Goal: Task Accomplishment & Management: Complete application form

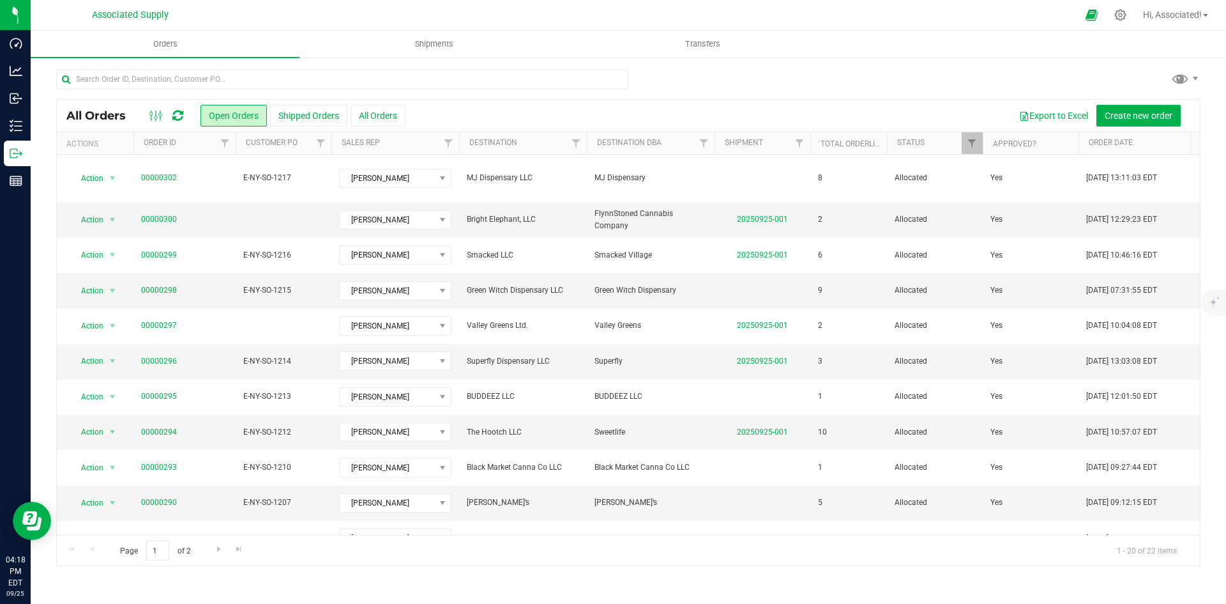
drag, startPoint x: 455, startPoint y: 106, endPoint x: 440, endPoint y: 106, distance: 14.7
click at [455, 106] on div "Export to Excel Create new order" at bounding box center [798, 116] width 785 height 22
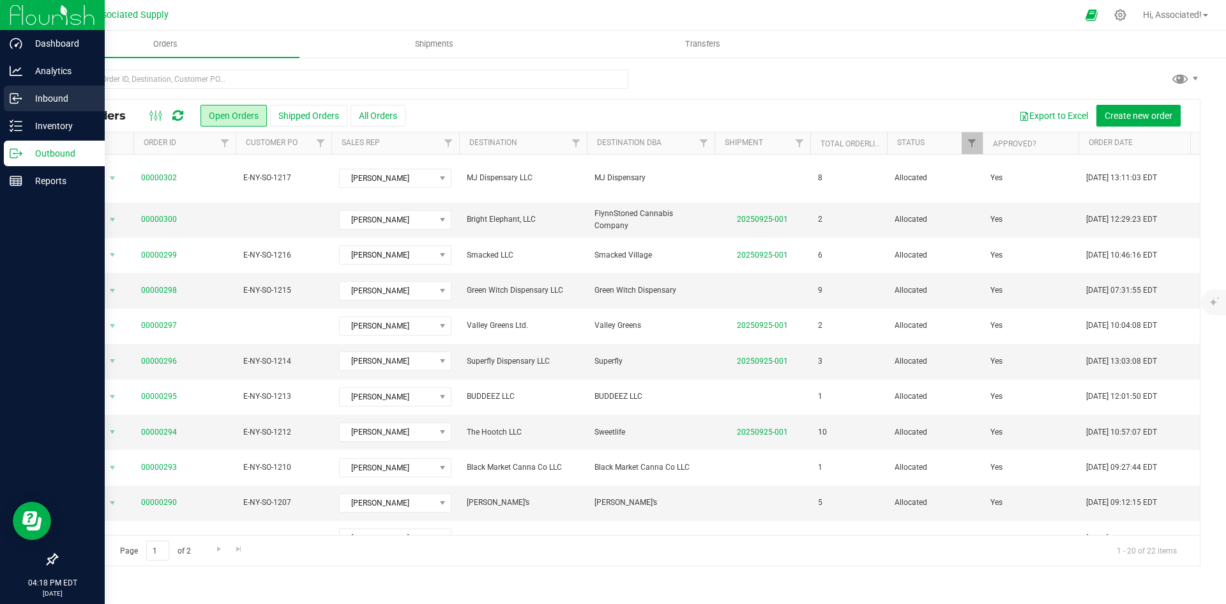
click at [49, 93] on p "Inbound" at bounding box center [60, 98] width 77 height 15
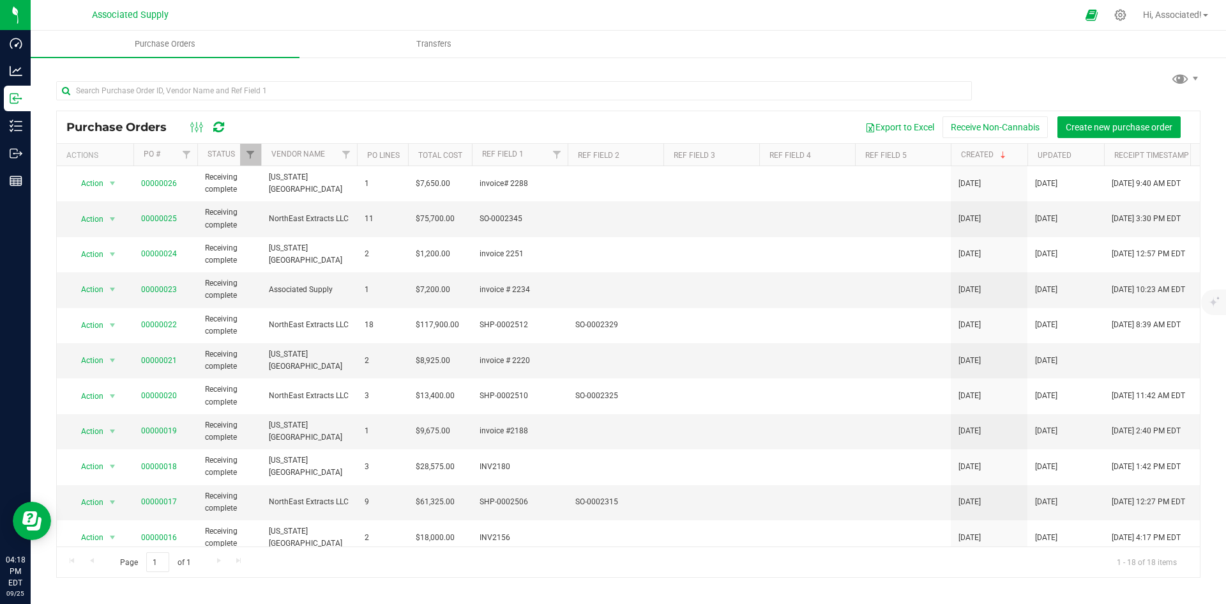
click at [321, 127] on div "Export to Excel Receive Non-Cannabis Create new purchase order" at bounding box center [714, 127] width 952 height 22
click at [1080, 126] on span "Create new purchase order" at bounding box center [1119, 127] width 107 height 10
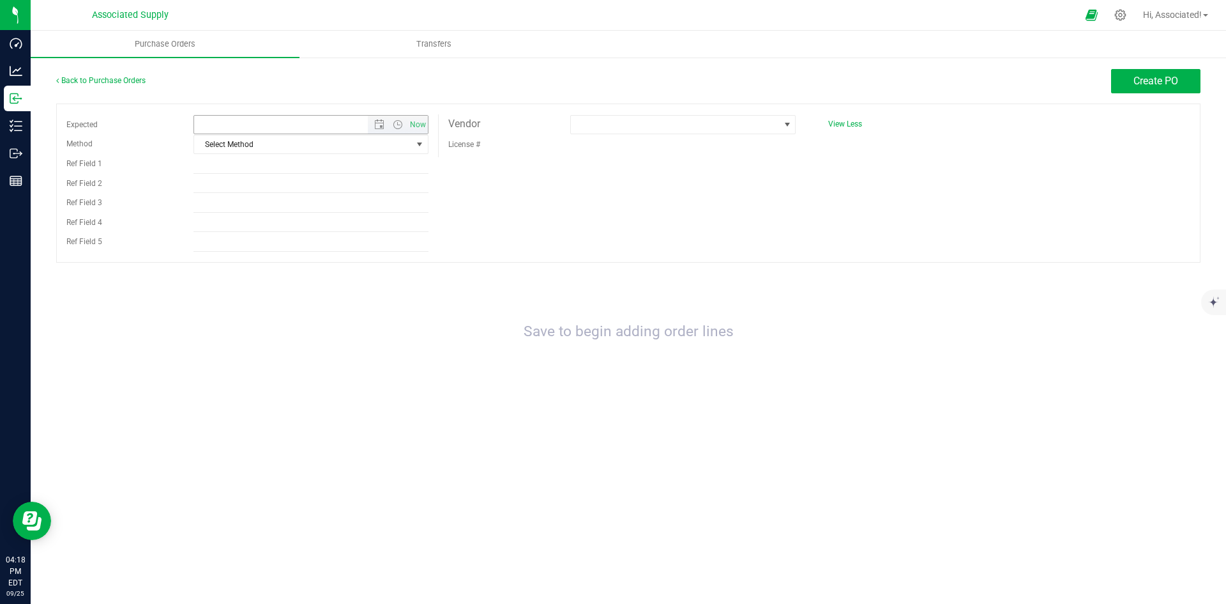
type input "[DATE] 4:18 PM"
click at [774, 124] on span at bounding box center [675, 125] width 208 height 18
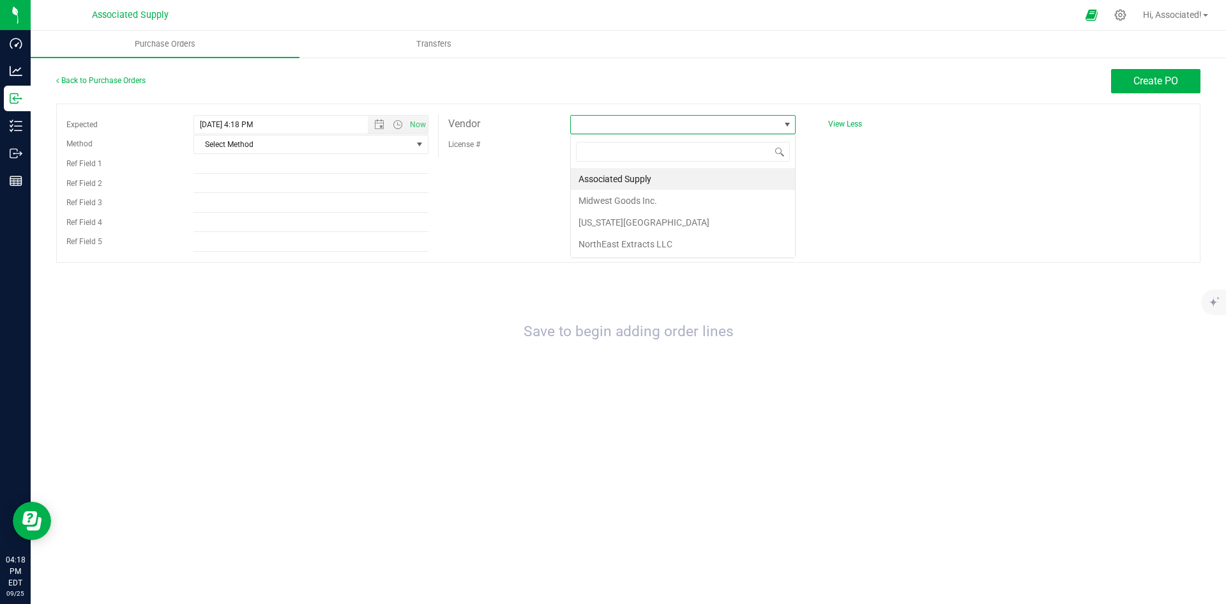
scroll to position [19, 225]
click at [613, 244] on li "NorthEast Extracts LLC" at bounding box center [683, 244] width 224 height 22
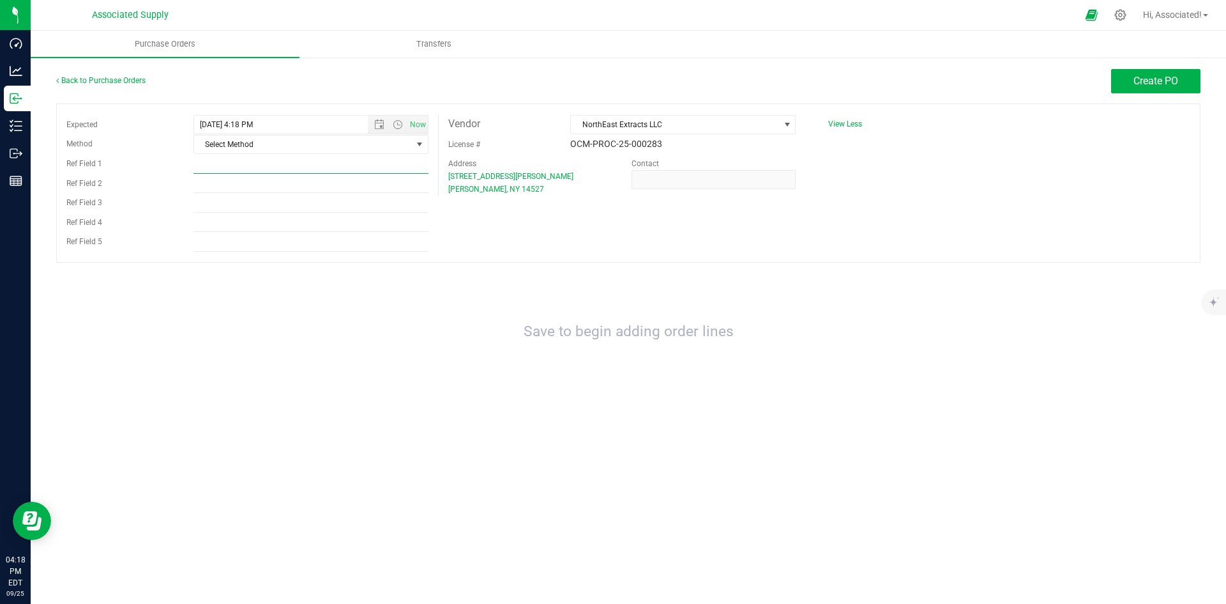
click at [248, 164] on input "Ref Field 1" at bounding box center [311, 164] width 235 height 19
paste input "SO-0002350"
type input "SO-0002350"
click at [636, 204] on div "Expected [DATE] 4:18 PM Now Method Select Method Select Method USPS UPS FedEx L…" at bounding box center [628, 182] width 1145 height 159
click at [1172, 86] on span "Create PO" at bounding box center [1156, 81] width 45 height 12
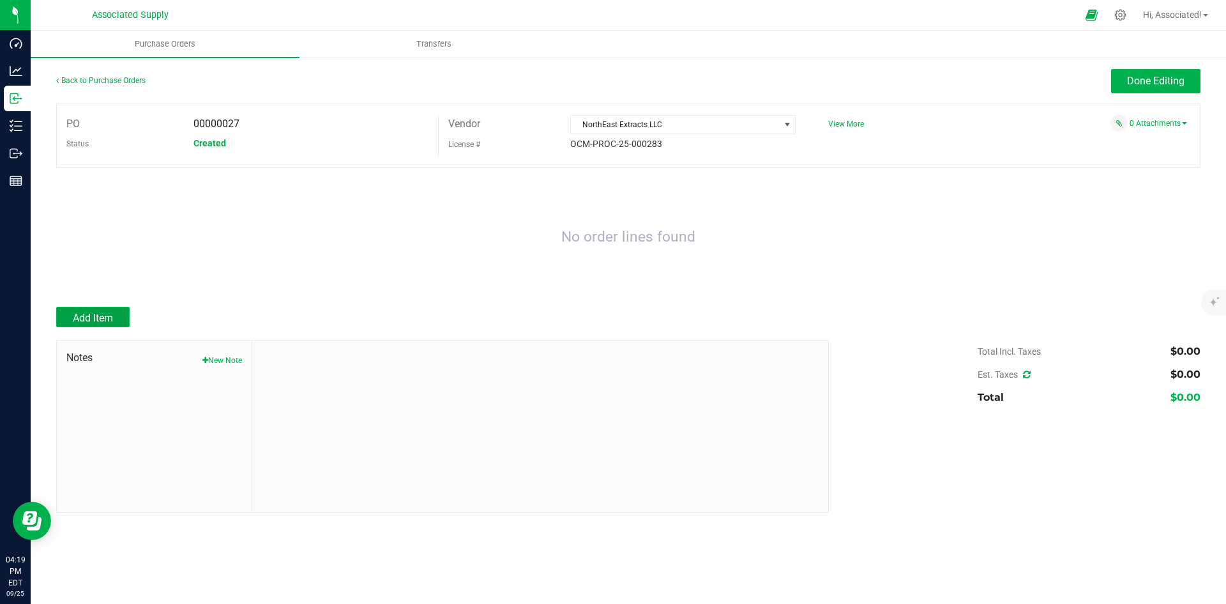
click at [106, 317] on span "Add Item" at bounding box center [93, 318] width 40 height 12
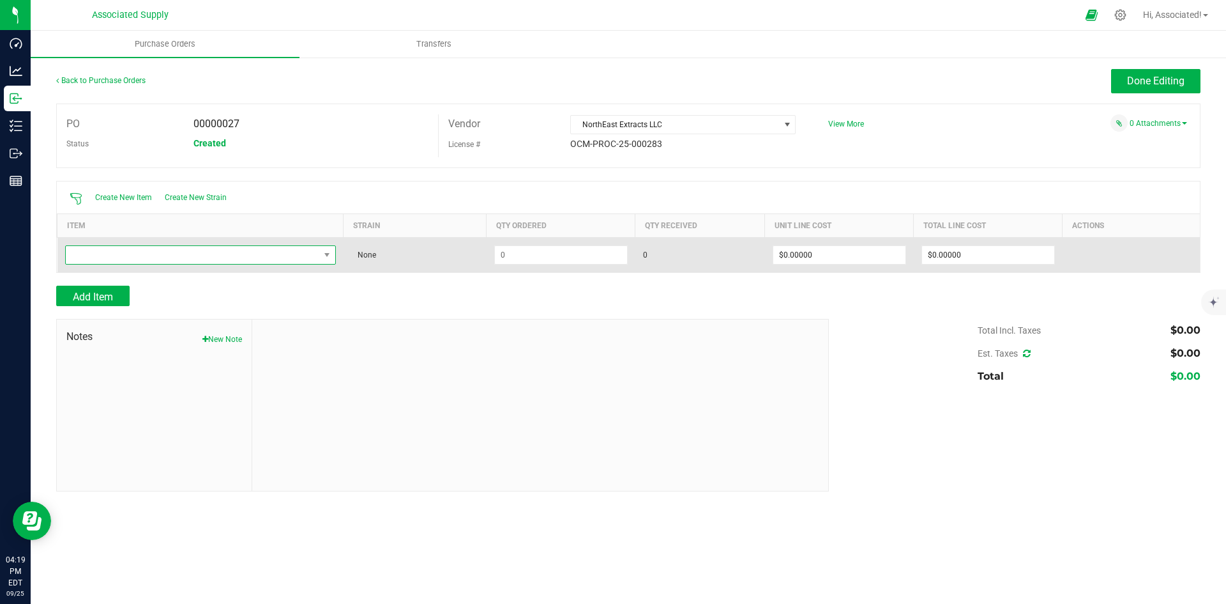
click at [233, 250] on span "NO DATA FOUND" at bounding box center [193, 255] width 254 height 18
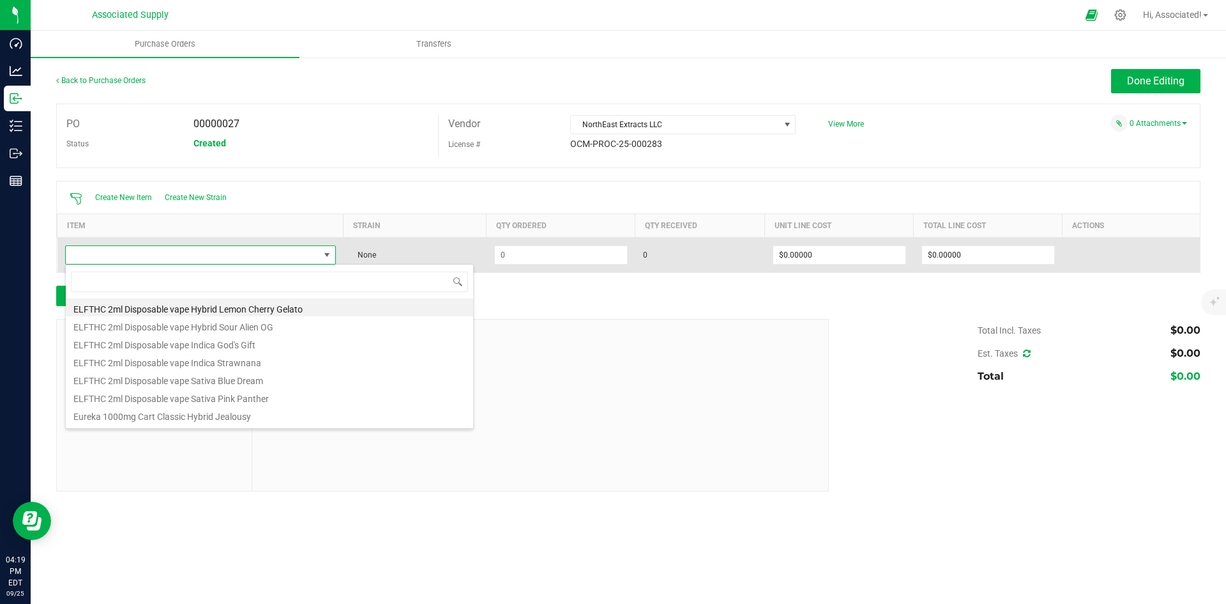
type input "Eureka 2000mg Reload Classic Hybrid Jealousy"
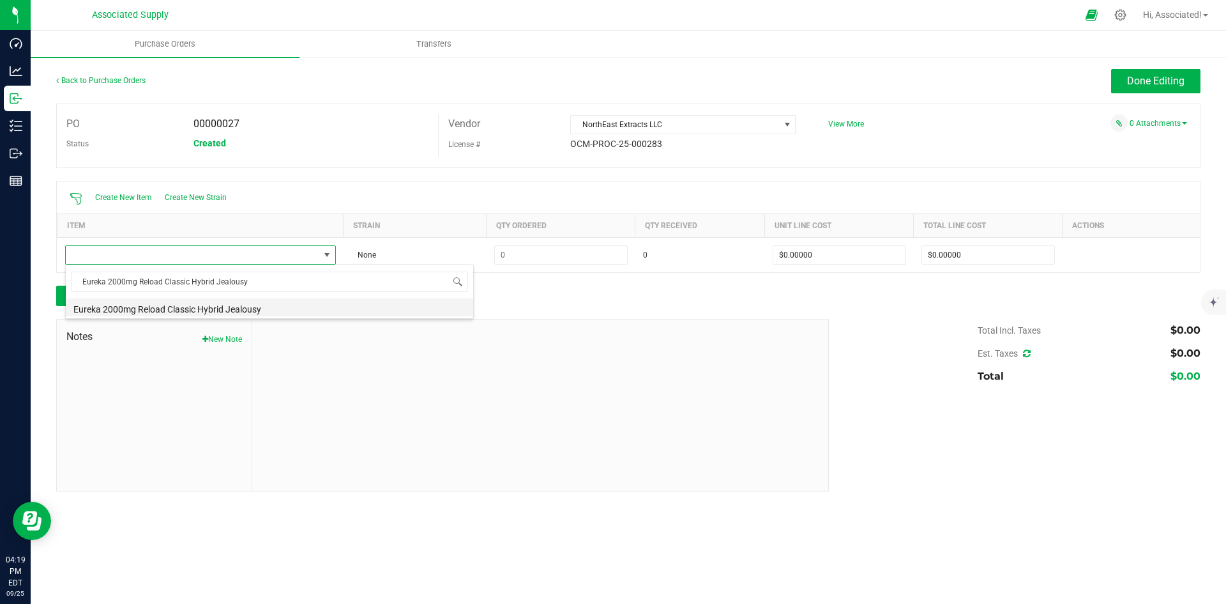
click at [254, 307] on li "Eureka 2000mg Reload Classic Hybrid Jealousy" at bounding box center [270, 307] width 408 height 18
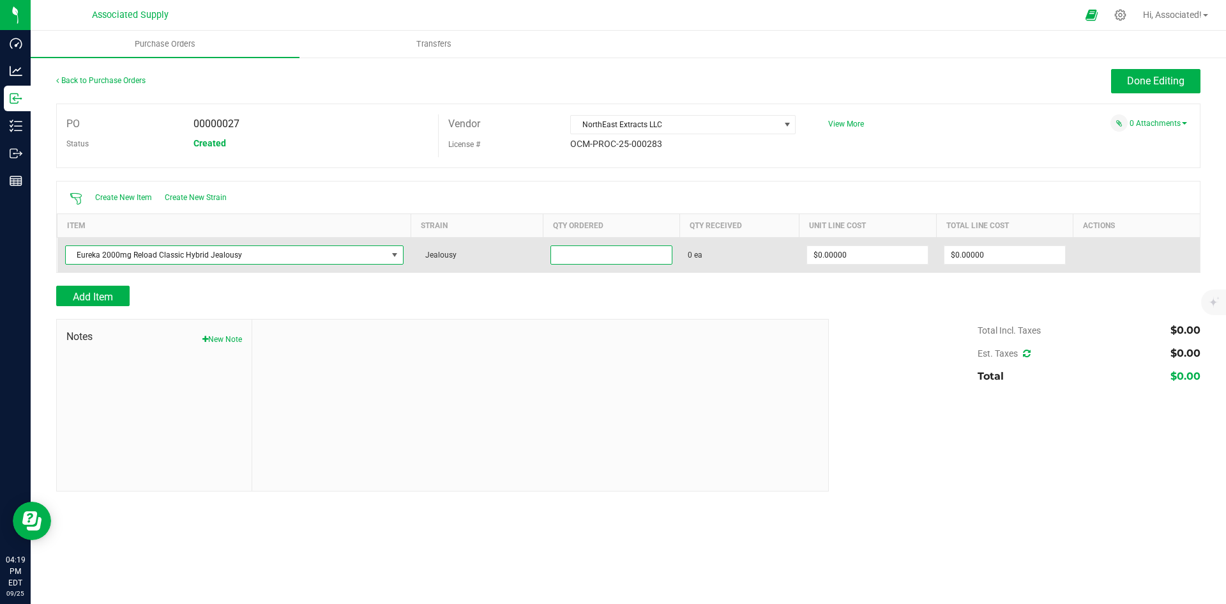
click at [585, 258] on input at bounding box center [611, 255] width 121 height 18
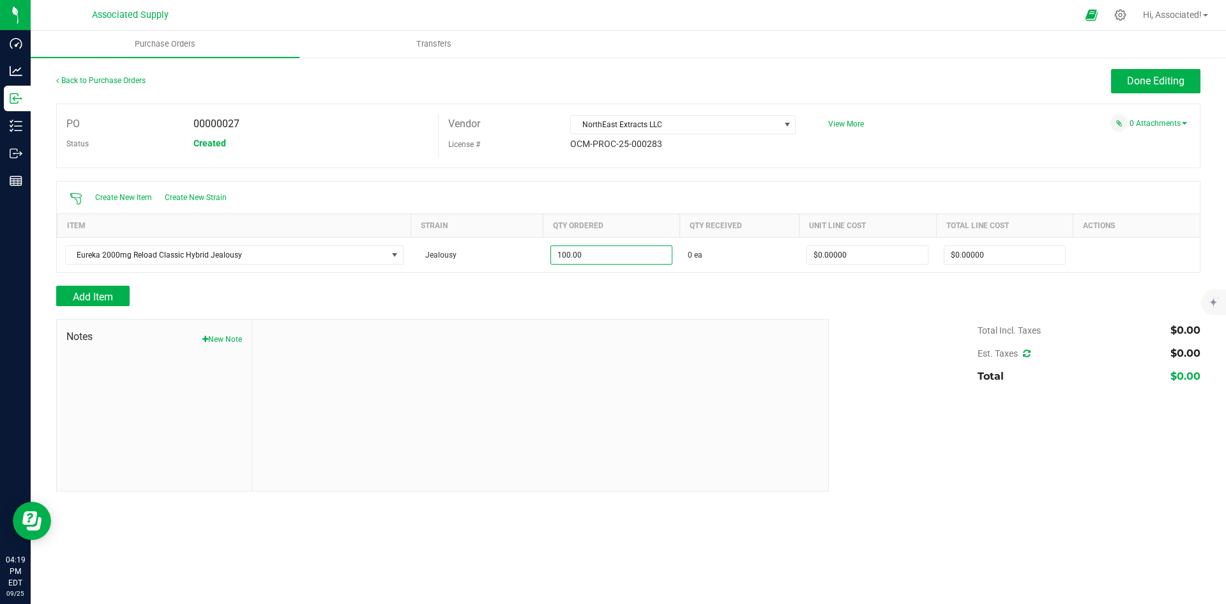
type input "100 ea"
click at [593, 288] on div "Add Item" at bounding box center [437, 296] width 763 height 20
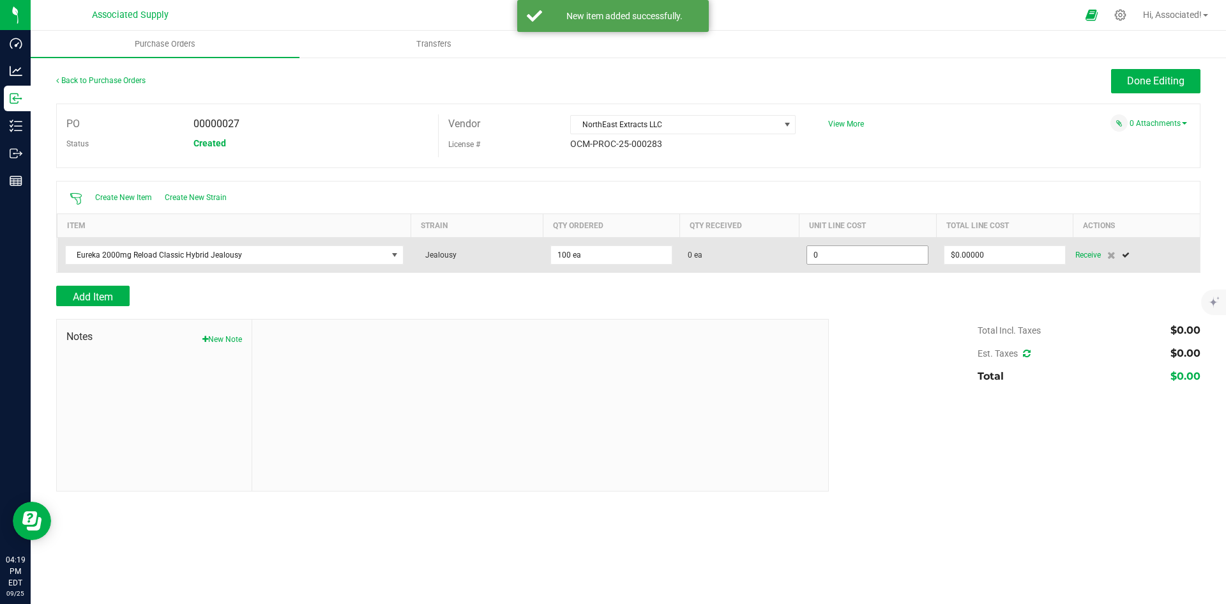
click at [857, 256] on input "0" at bounding box center [867, 255] width 121 height 18
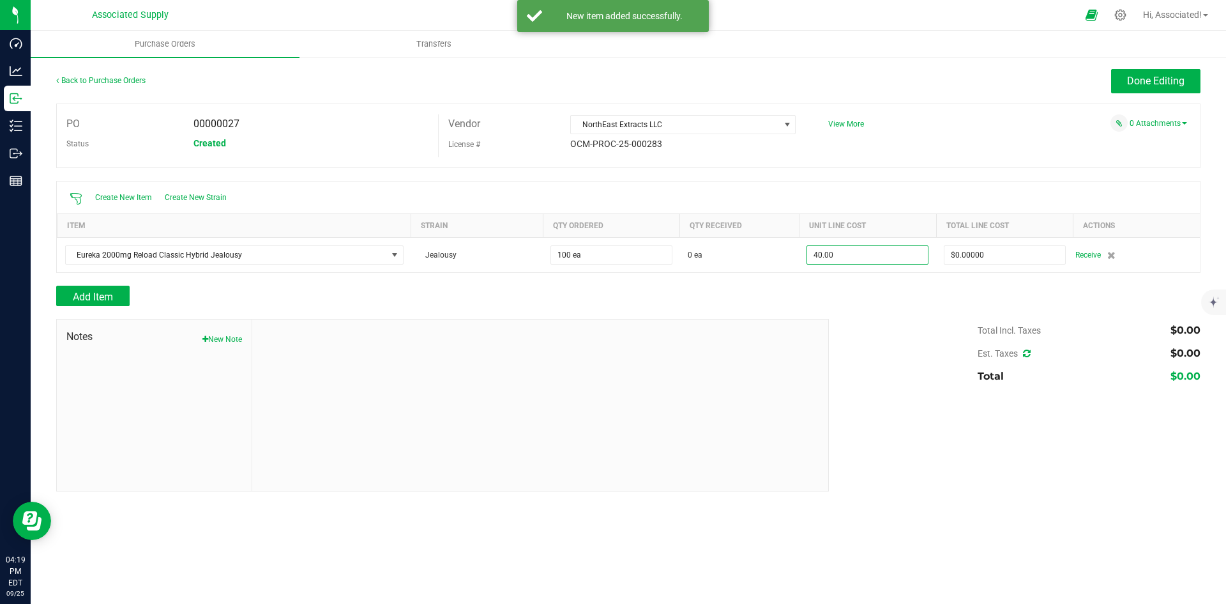
type input "$40.00000"
click at [863, 294] on div "Add Item" at bounding box center [628, 296] width 1145 height 20
type input "100"
type input "$4,000.00000"
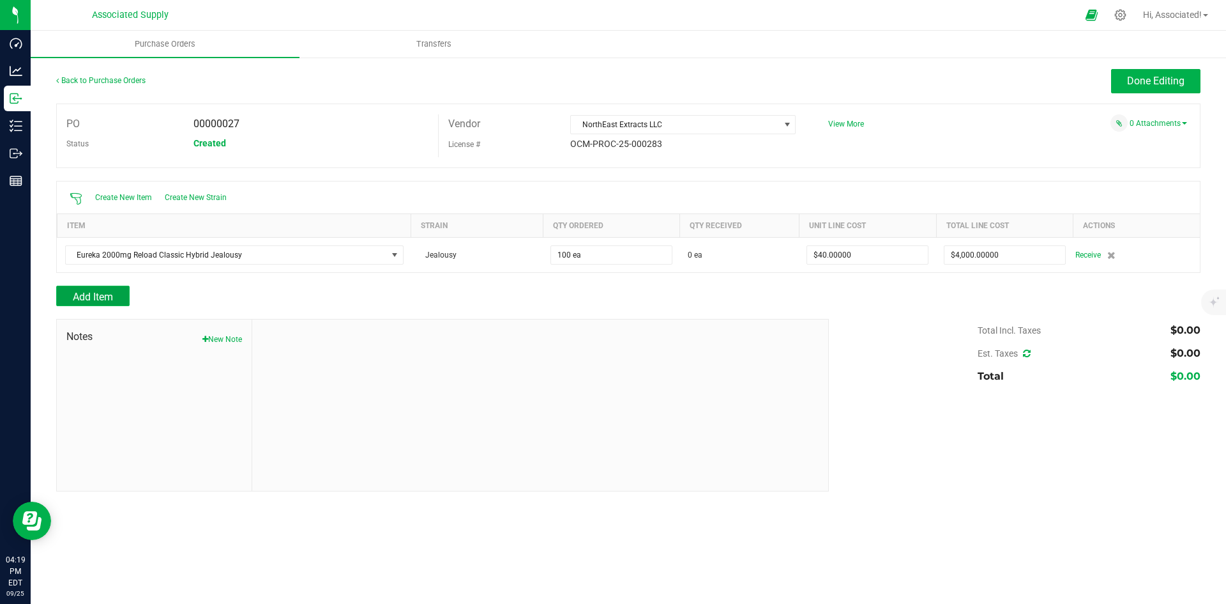
click at [96, 295] on span "Add Item" at bounding box center [93, 297] width 40 height 12
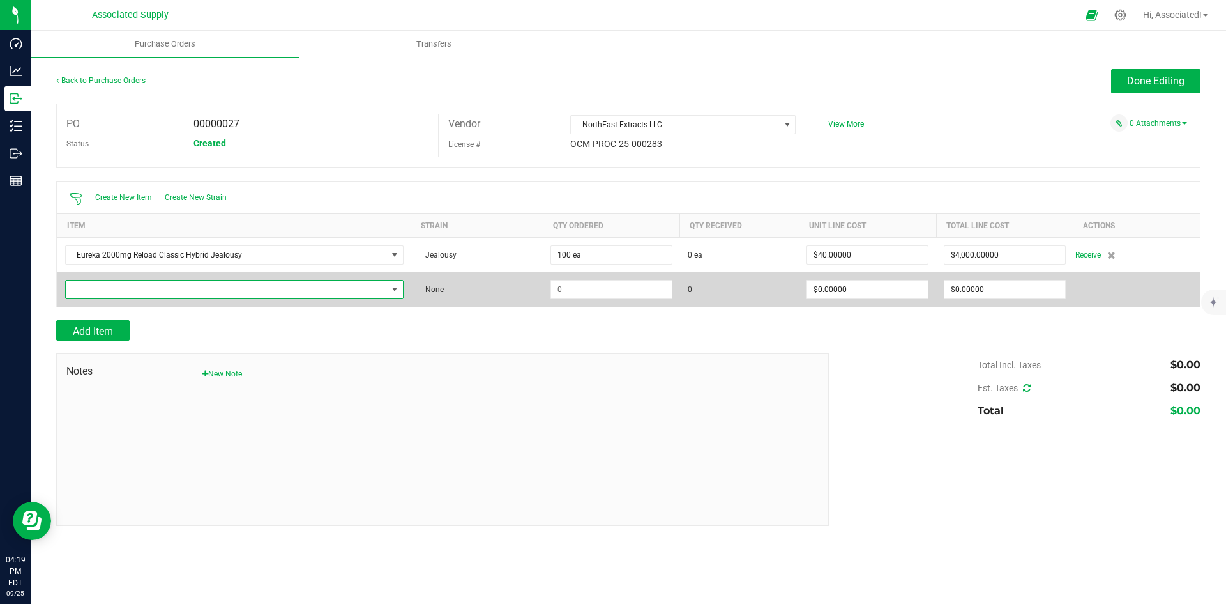
click at [111, 291] on span "NO DATA FOUND" at bounding box center [226, 289] width 321 height 18
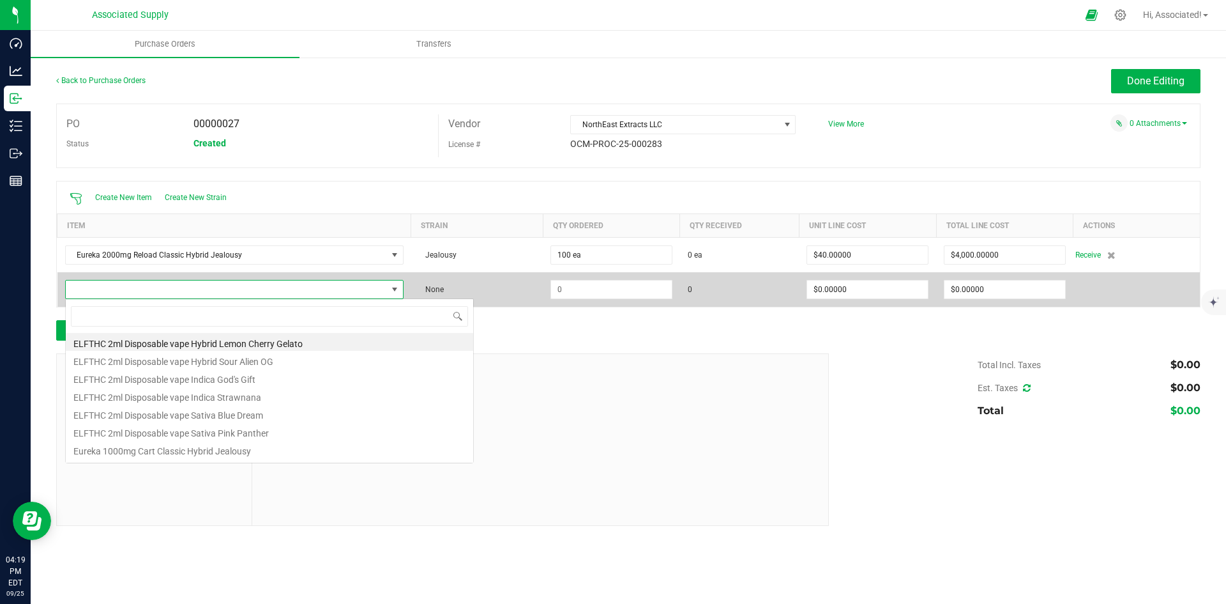
type input "Eureka 2000mg Reload Premium Indica Oreoz"
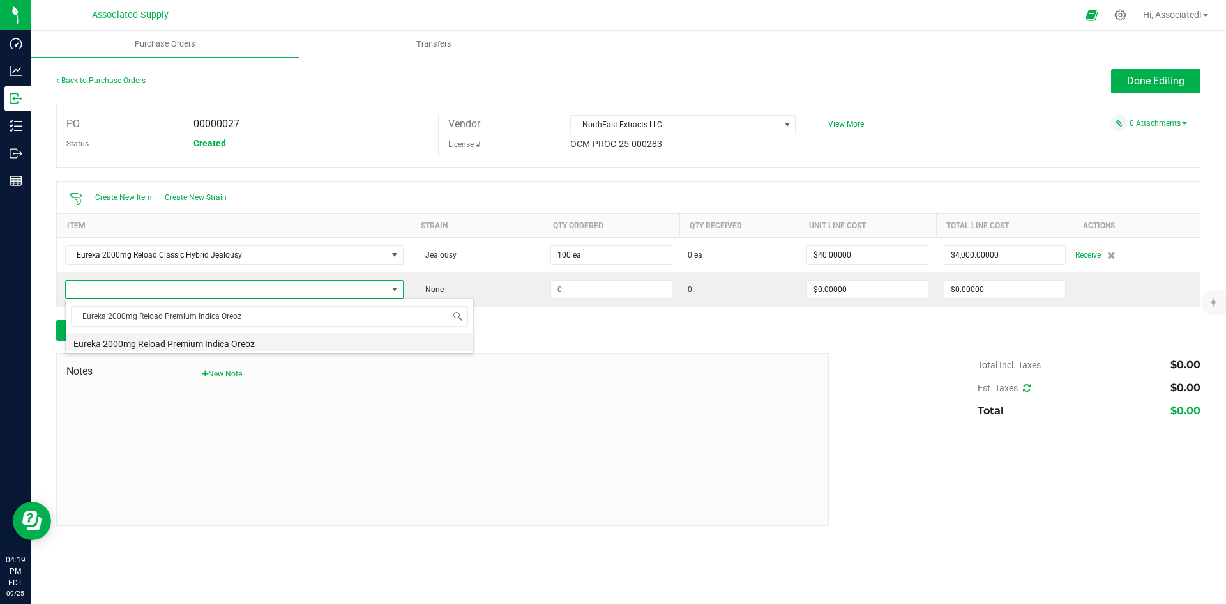
click at [195, 340] on li "Eureka 2000mg Reload Premium Indica Oreoz" at bounding box center [270, 342] width 408 height 18
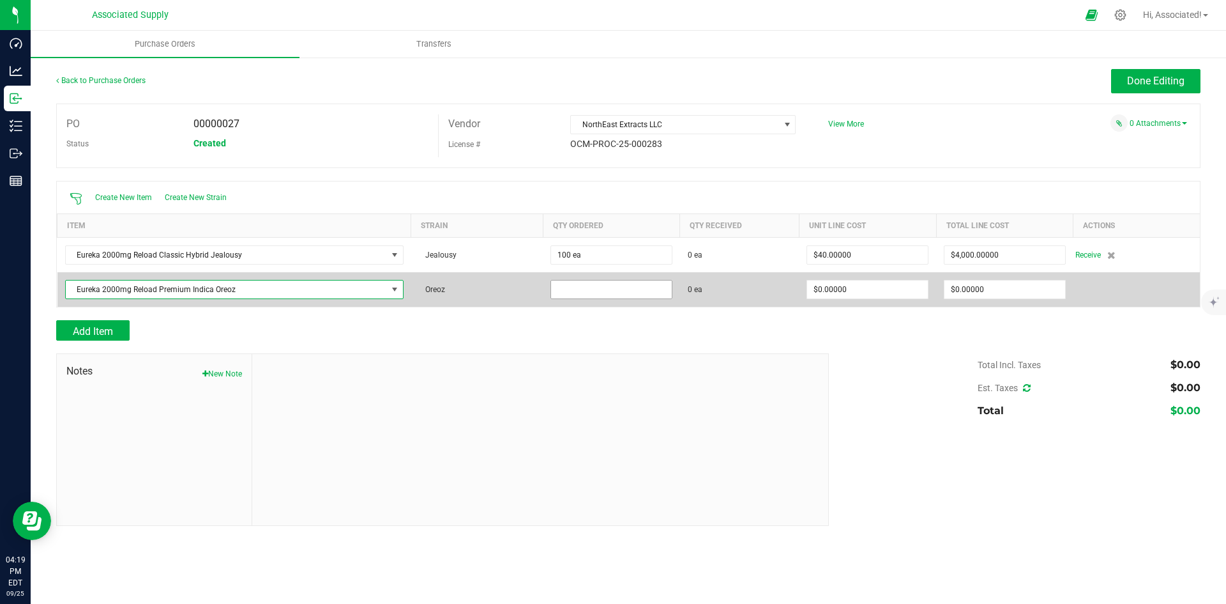
click at [654, 290] on input at bounding box center [611, 289] width 121 height 18
click at [651, 290] on input at bounding box center [611, 289] width 121 height 18
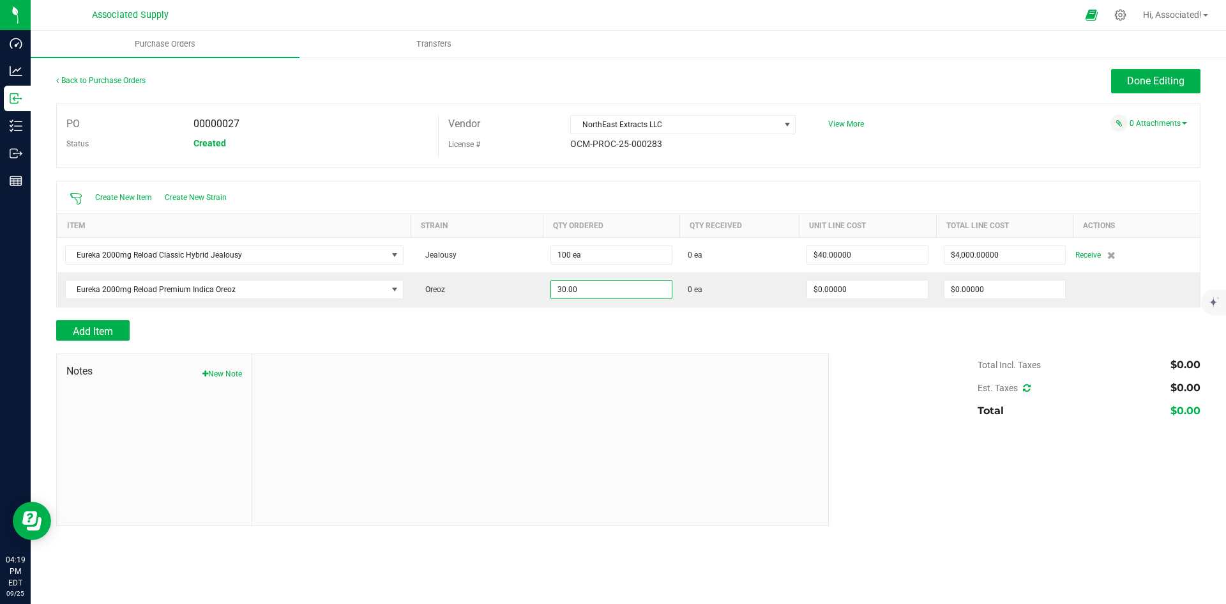
type input "30 ea"
click at [680, 324] on div "Add Item" at bounding box center [437, 330] width 763 height 20
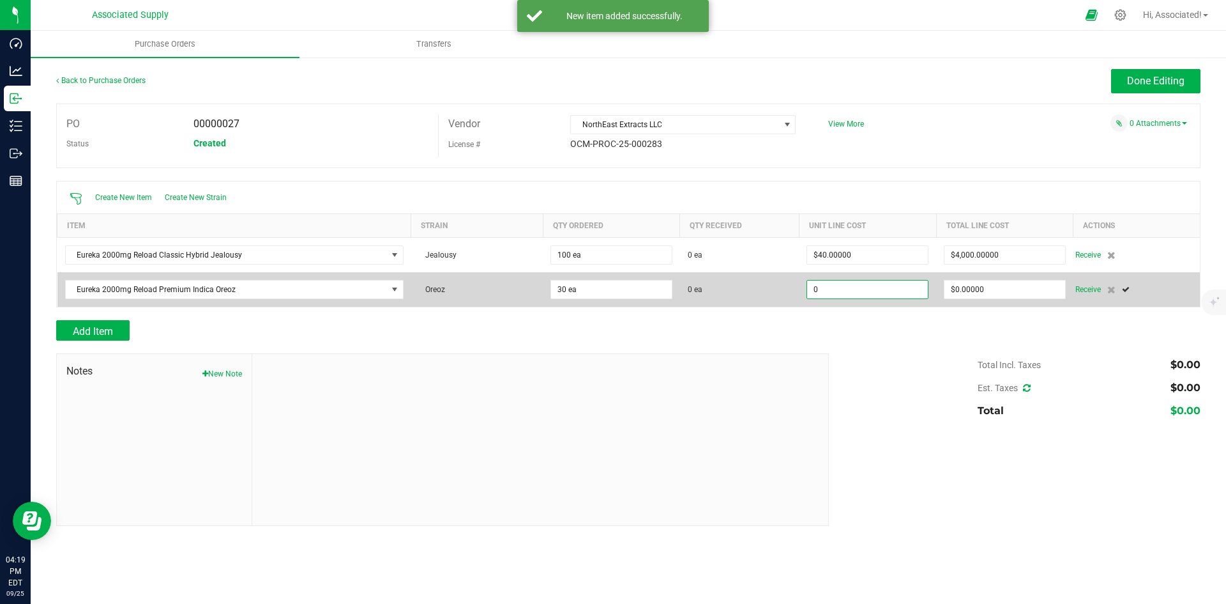
click at [850, 283] on input "0" at bounding box center [867, 289] width 121 height 18
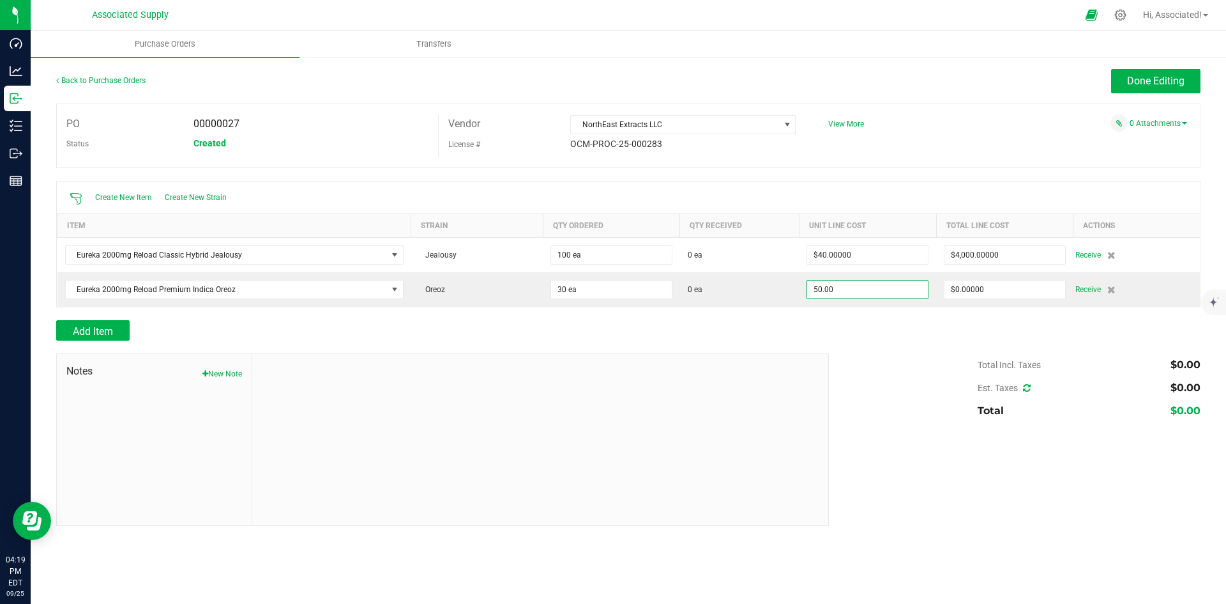
type input "$50.00000"
click at [870, 342] on div at bounding box center [628, 346] width 1145 height 13
type input "30"
type input "$1,500.00000"
click at [116, 329] on button "Add Item" at bounding box center [92, 330] width 73 height 20
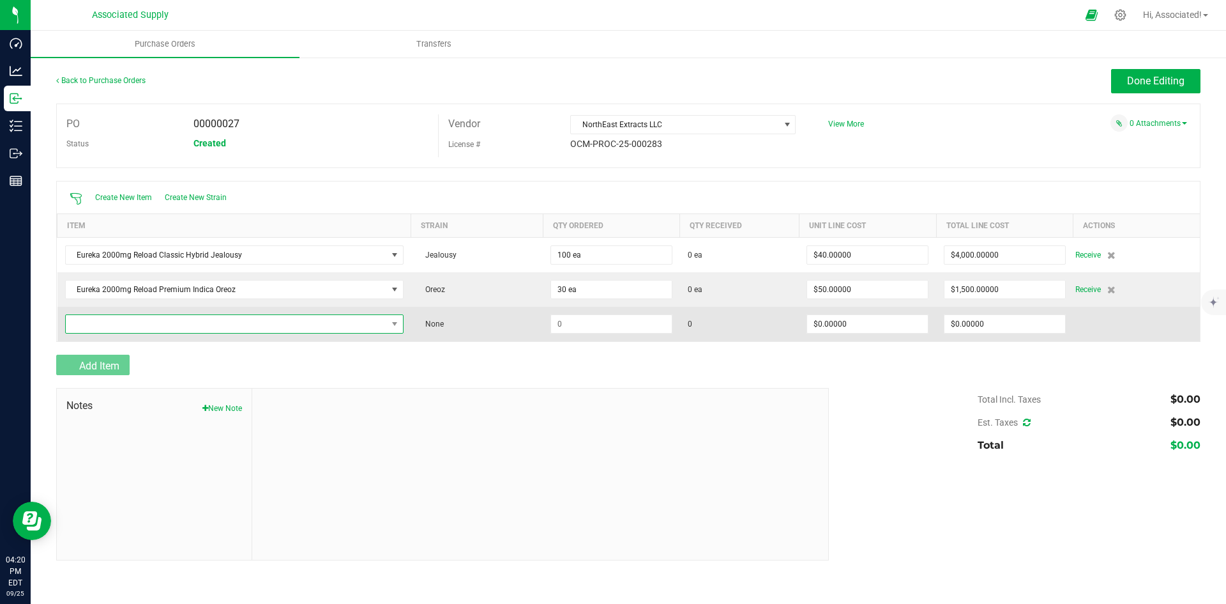
click at [130, 321] on span "NO DATA FOUND" at bounding box center [226, 324] width 321 height 18
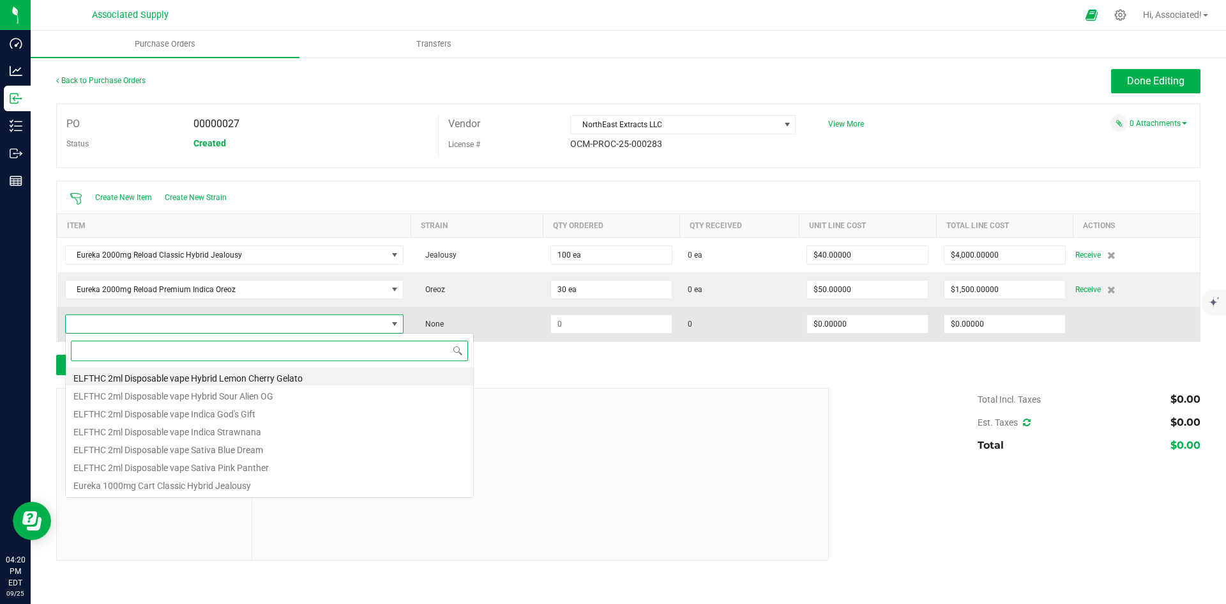
paste input "Eureka 2000mg Reload Premium Hybrid Limoncello"
type input "Eureka 2000mg Reload Premium Hybrid Limoncello"
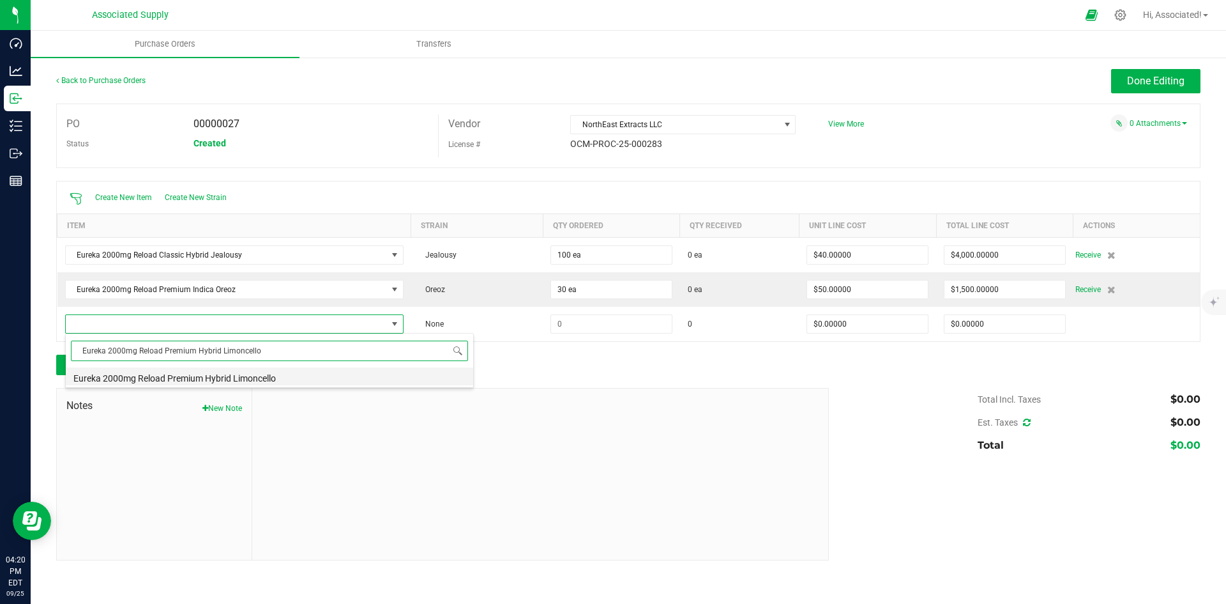
click at [255, 375] on li "Eureka 2000mg Reload Premium Hybrid Limoncello" at bounding box center [270, 376] width 408 height 18
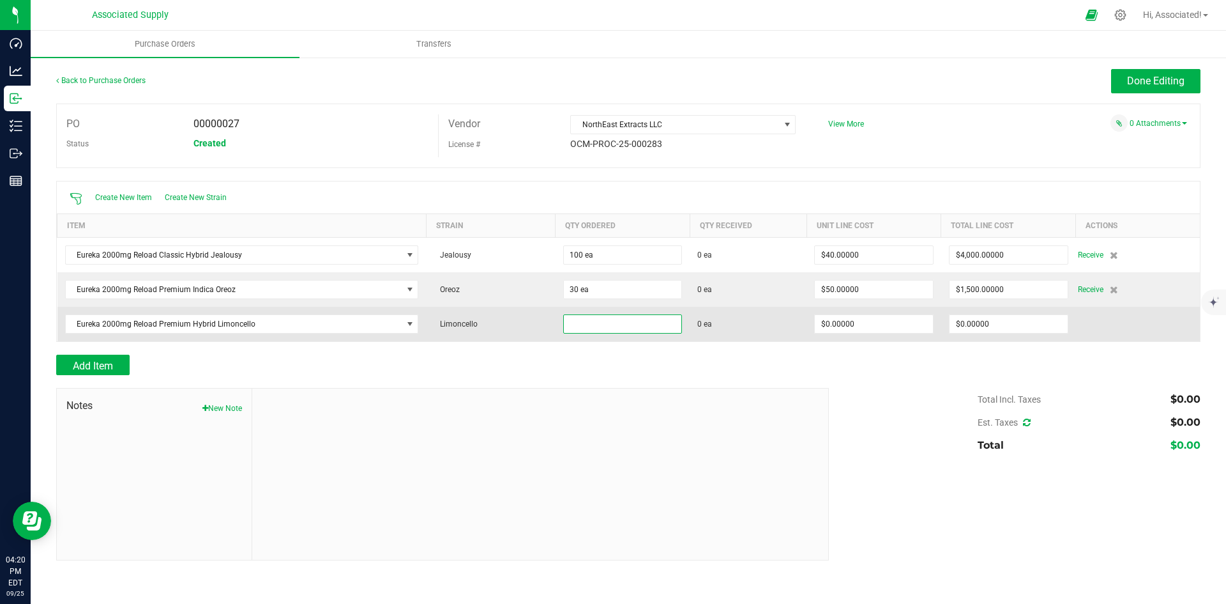
click at [623, 324] on input at bounding box center [623, 324] width 118 height 18
click at [620, 323] on input at bounding box center [623, 324] width 118 height 18
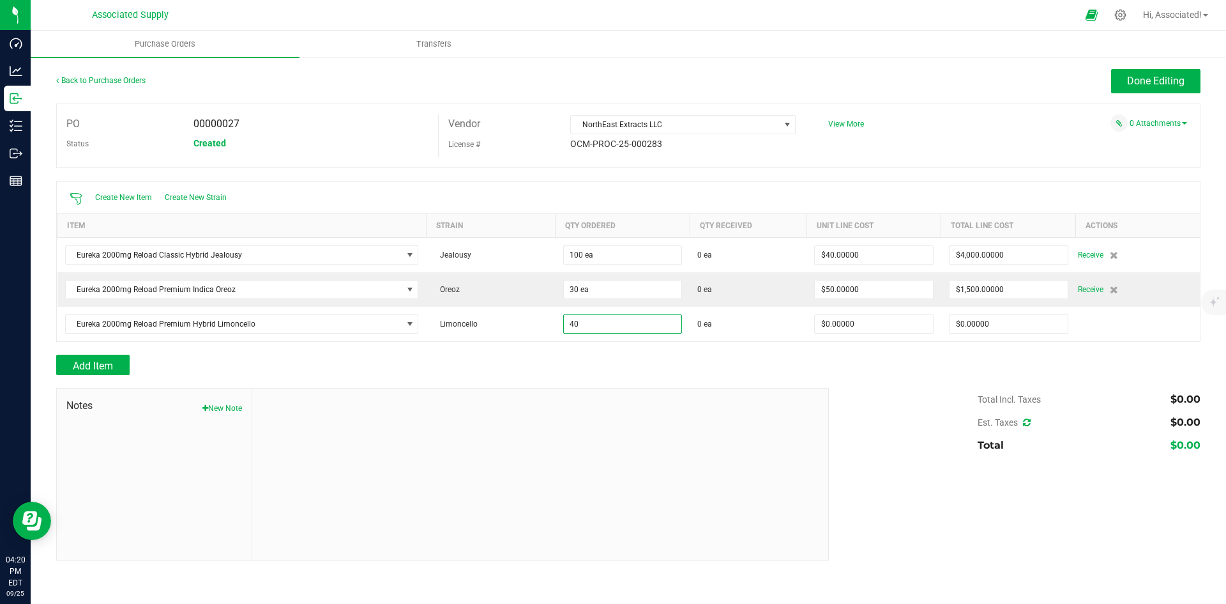
type input "40 ea"
click at [745, 359] on div "Add Item" at bounding box center [437, 365] width 763 height 20
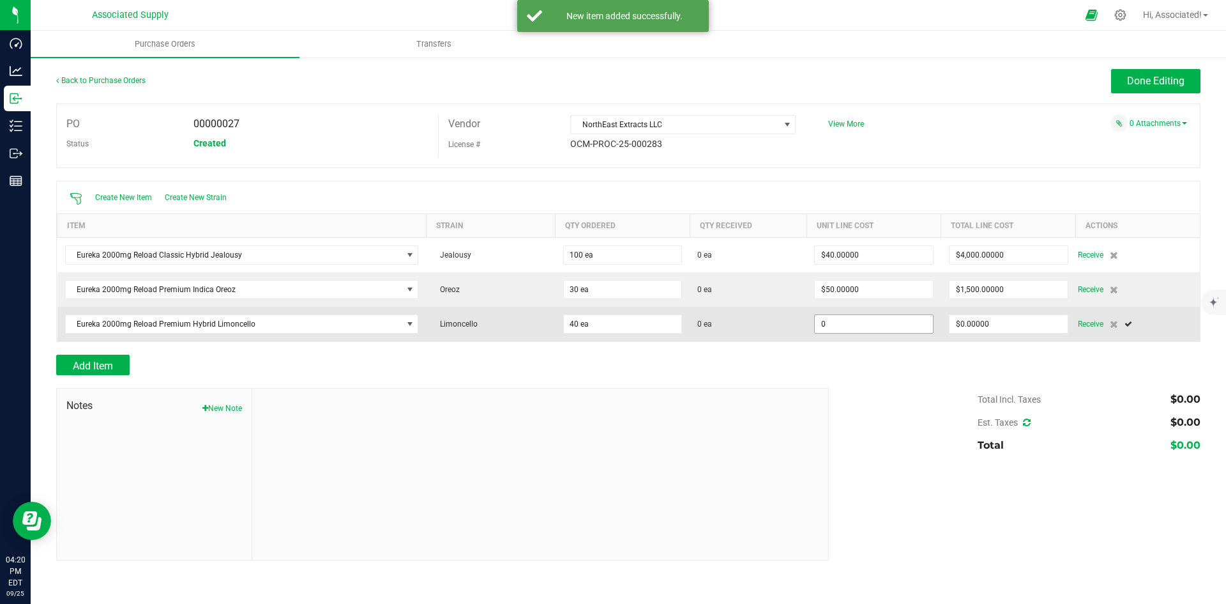
click at [899, 325] on input "0" at bounding box center [874, 324] width 118 height 18
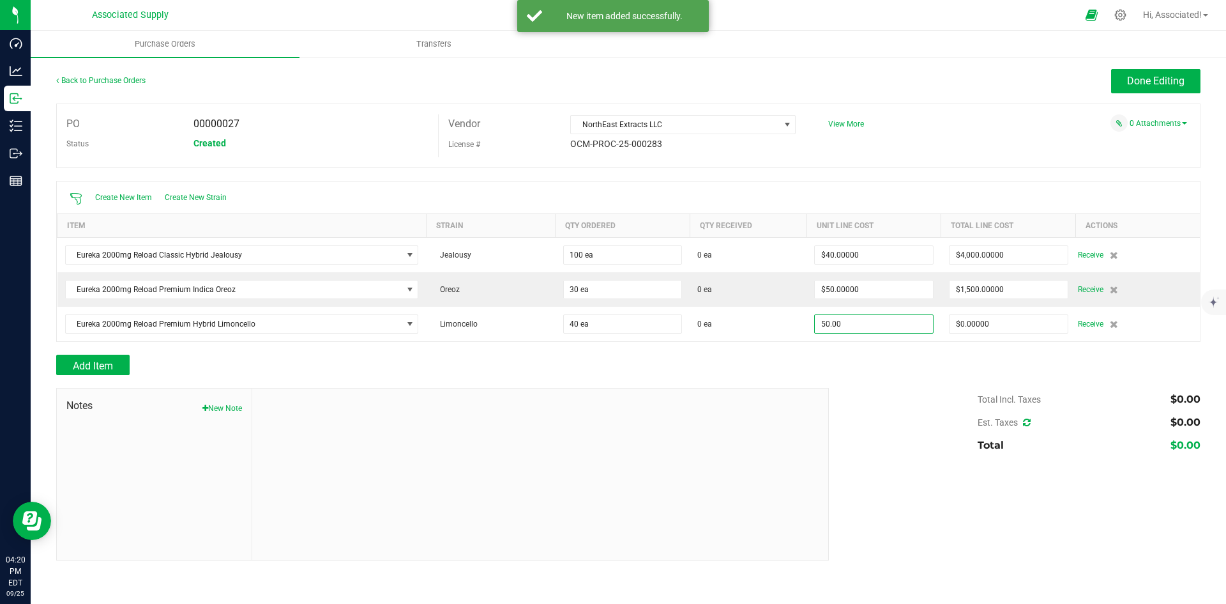
type input "$50.00000"
click at [844, 364] on div "Add Item" at bounding box center [628, 365] width 1145 height 20
type input "40"
type input "$2,000.00000"
click at [98, 367] on span "Add Item" at bounding box center [93, 366] width 40 height 12
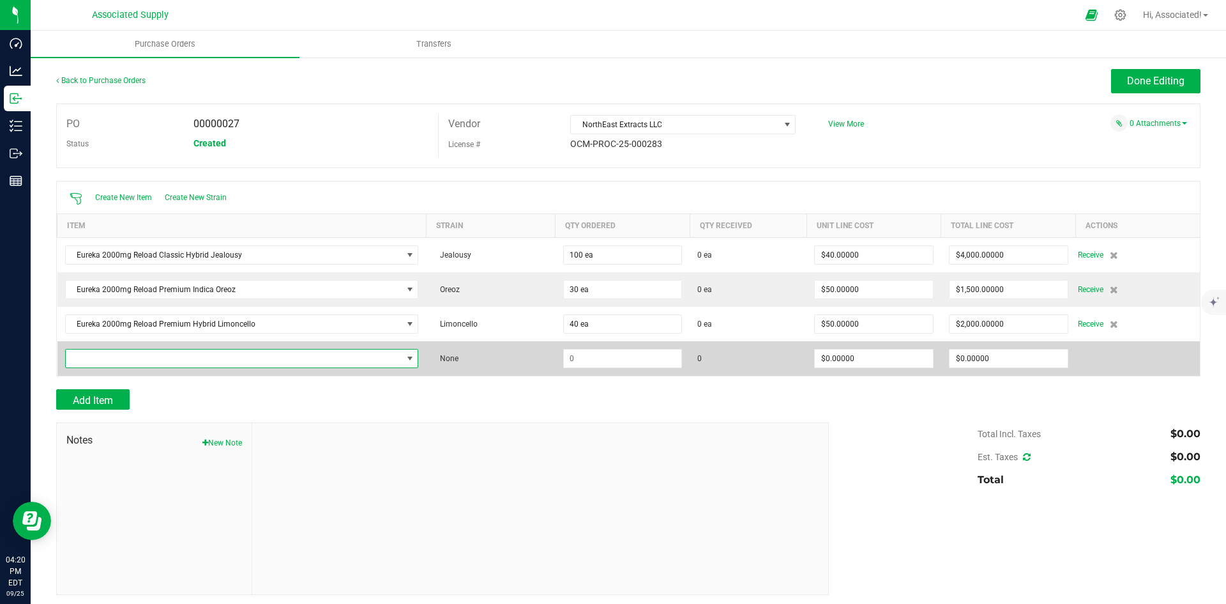
click at [157, 356] on span "NO DATA FOUND" at bounding box center [234, 358] width 337 height 18
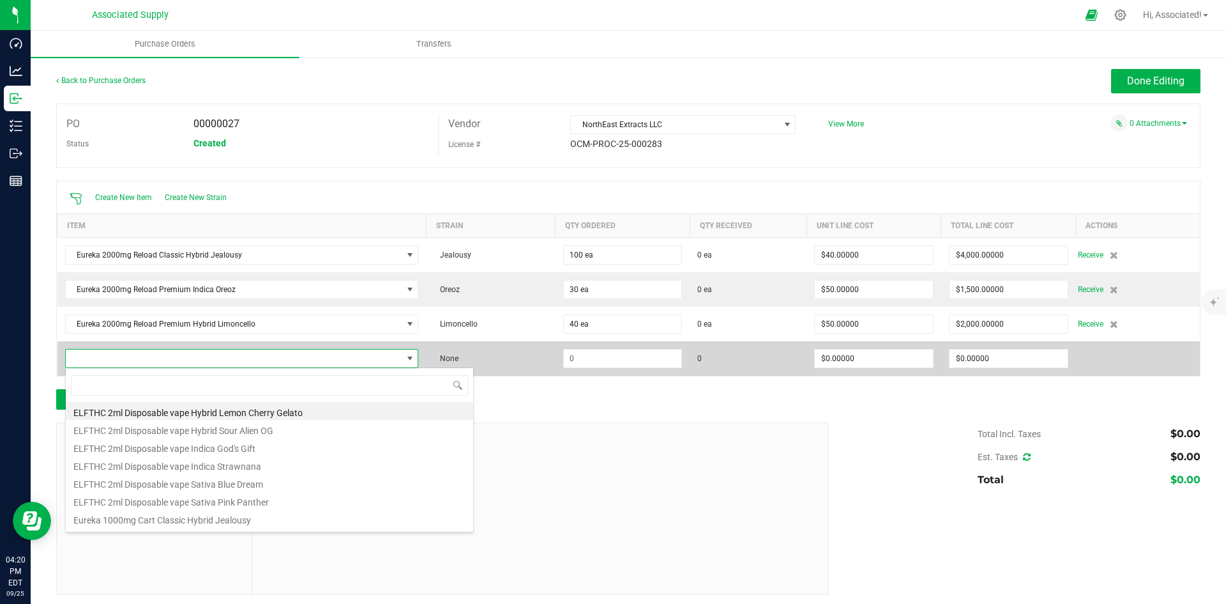
type input "Eureka 2000mg Reload Premium Sativa Ghost Train Haze"
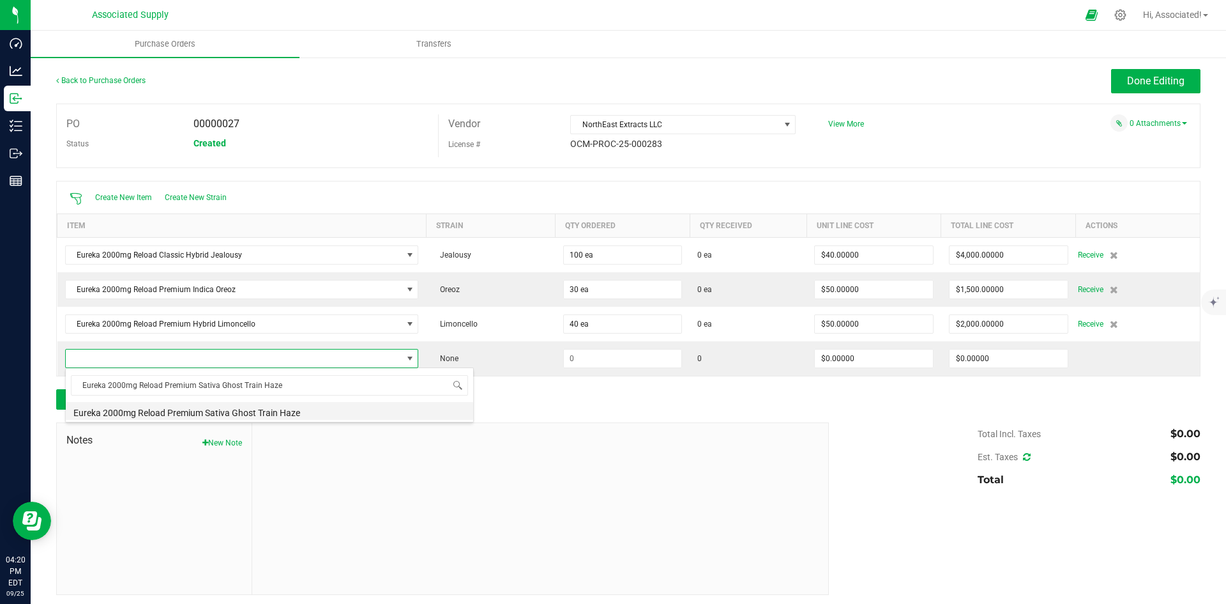
click at [235, 412] on li "Eureka 2000mg Reload Premium Sativa Ghost Train Haze" at bounding box center [270, 411] width 408 height 18
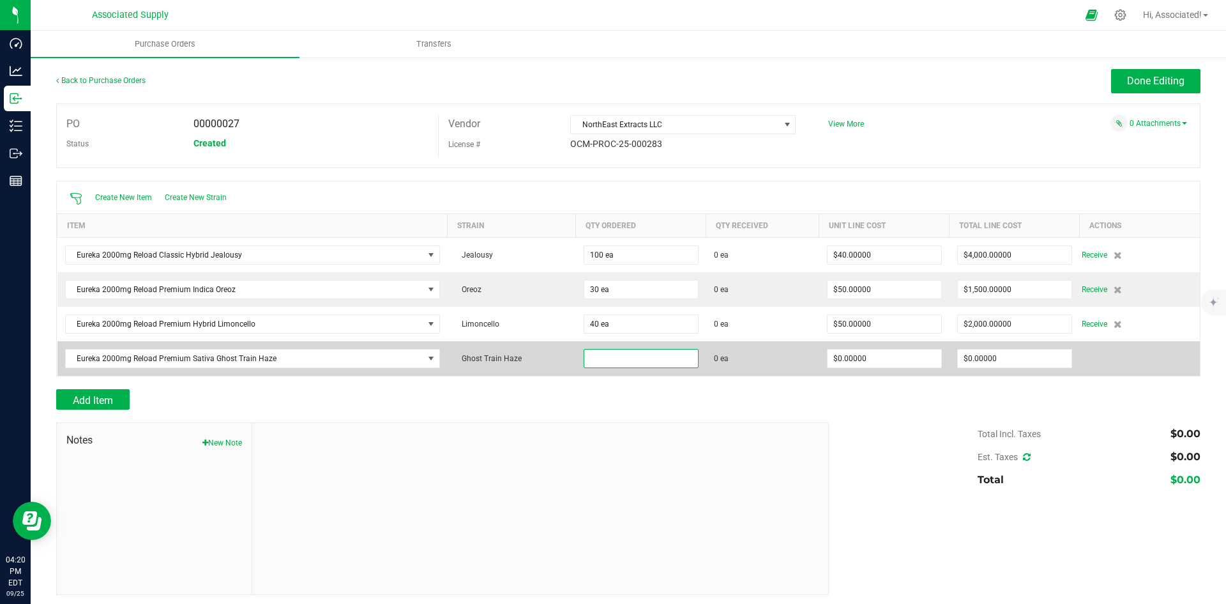
click at [604, 363] on input at bounding box center [641, 358] width 114 height 18
click at [603, 356] on input at bounding box center [641, 358] width 114 height 18
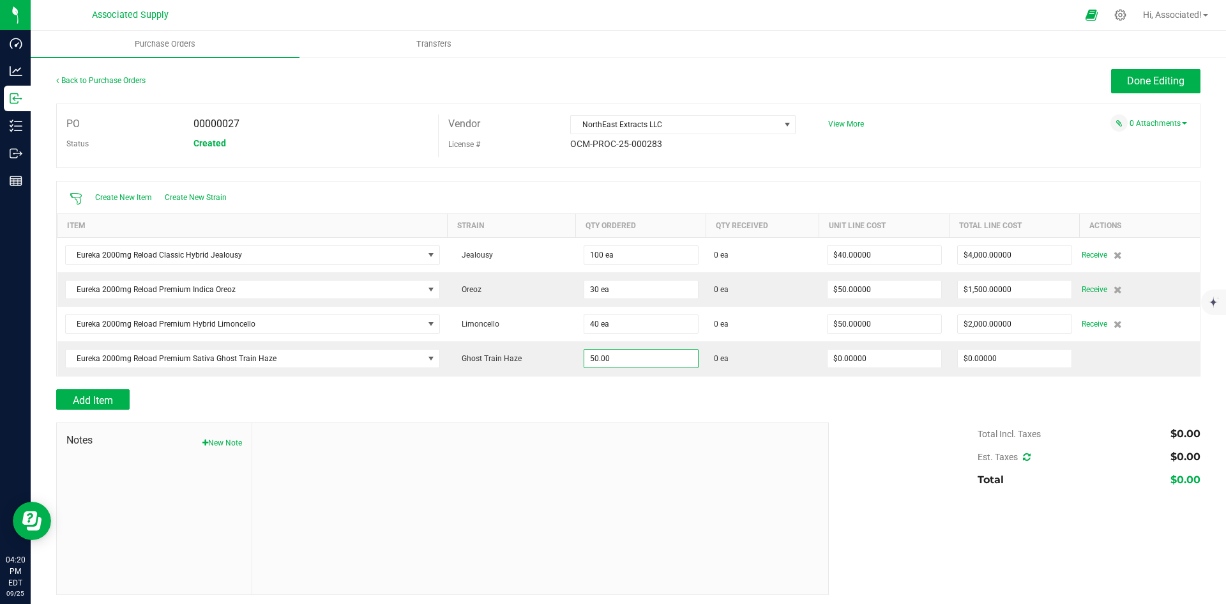
type input "50 ea"
click at [747, 414] on div at bounding box center [628, 415] width 1145 height 13
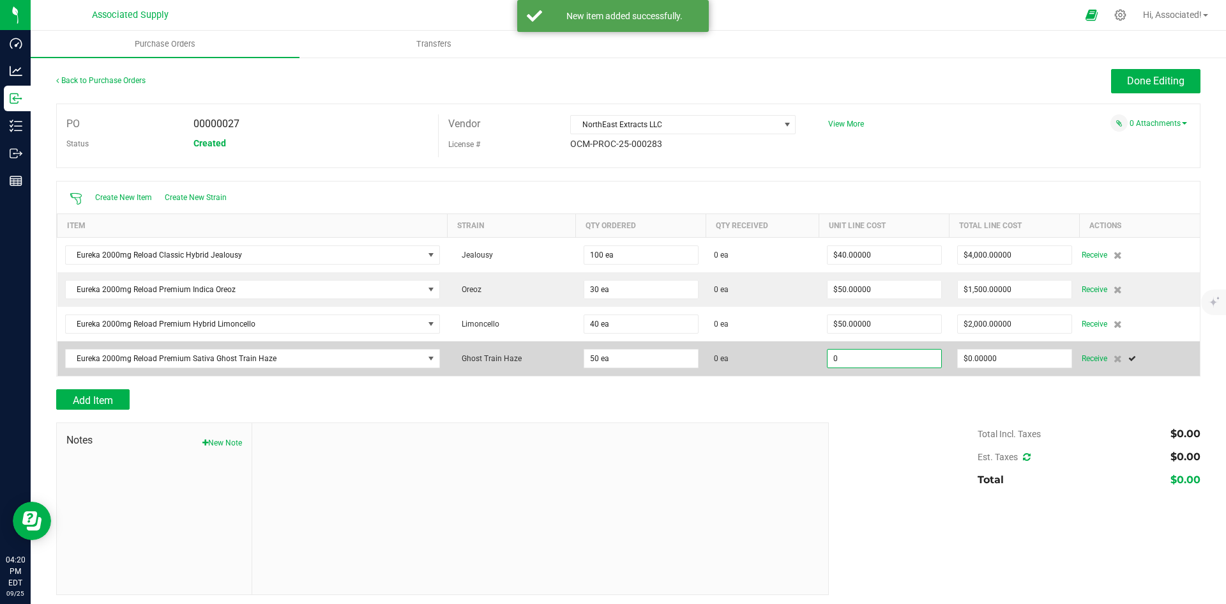
click at [878, 355] on input "0" at bounding box center [885, 358] width 114 height 18
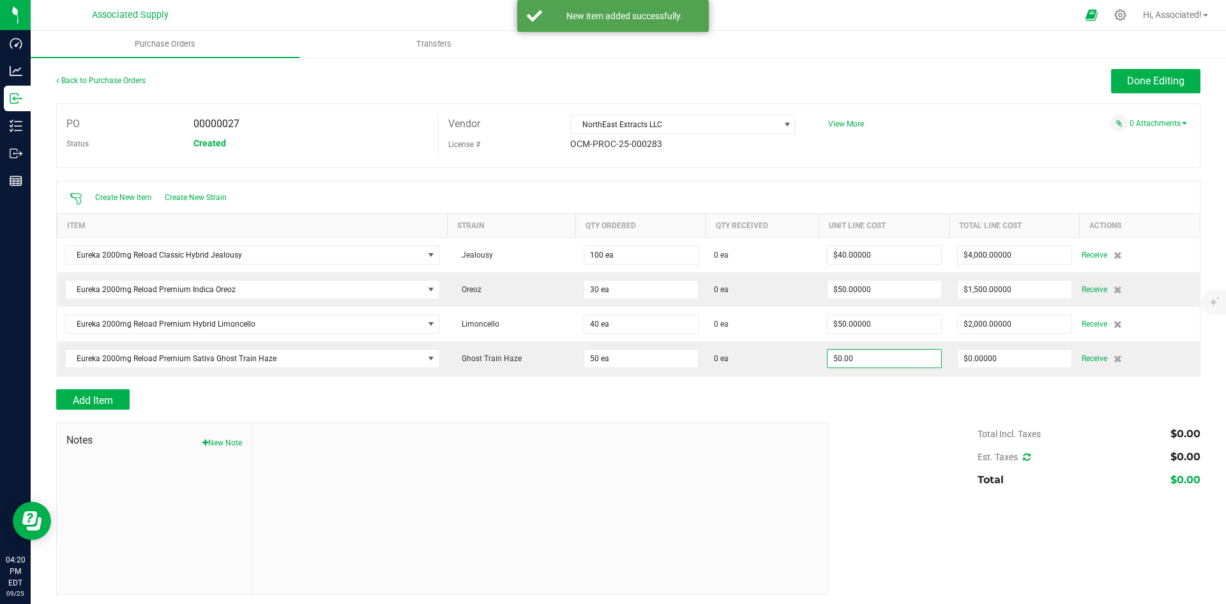
type input "$50.00000"
click at [845, 387] on div at bounding box center [628, 382] width 1145 height 13
type input "50"
type input "$2,500.00000"
click at [105, 401] on span "Add Item" at bounding box center [93, 400] width 40 height 12
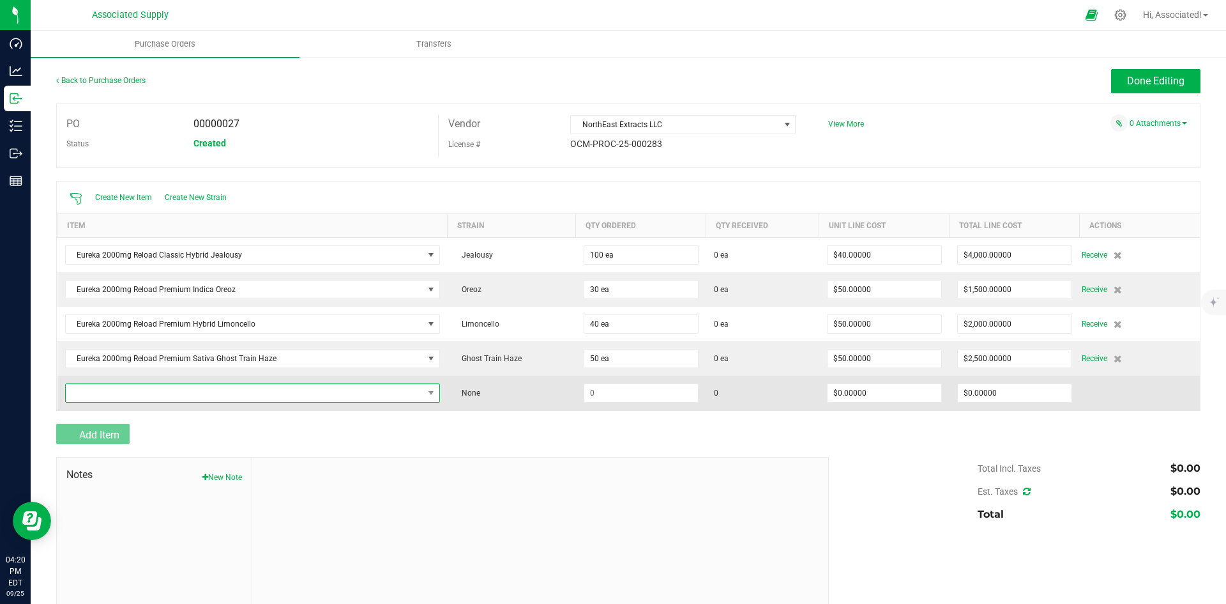
click at [115, 389] on span "NO DATA FOUND" at bounding box center [245, 393] width 358 height 18
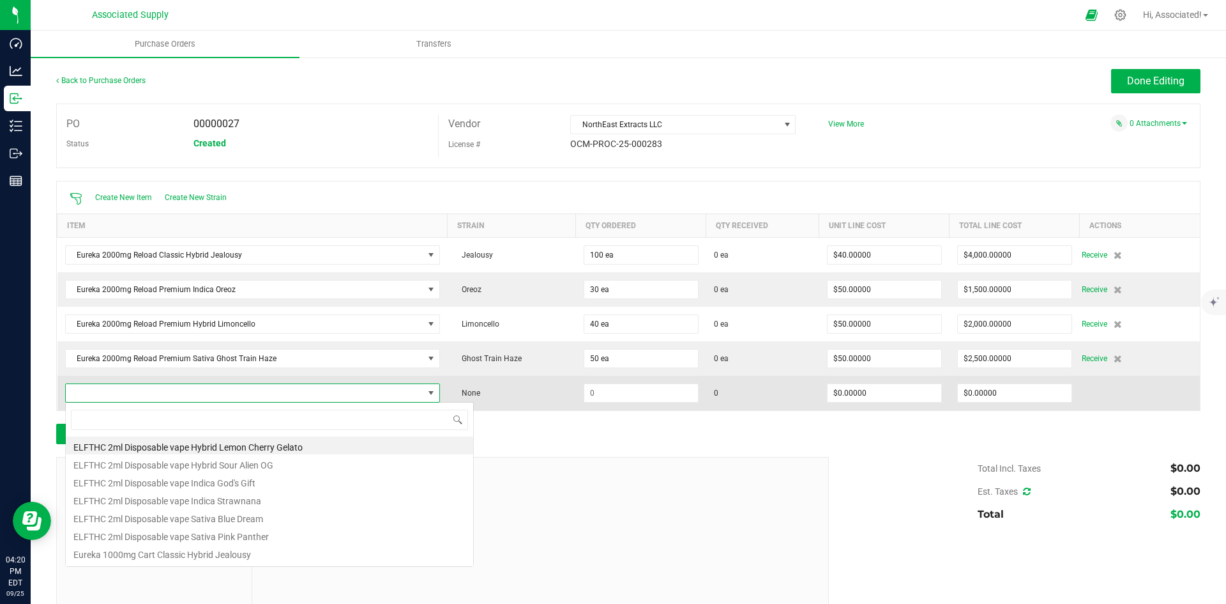
type input "Eureka 2000mg Reload Classic Sativa Mango Haze"
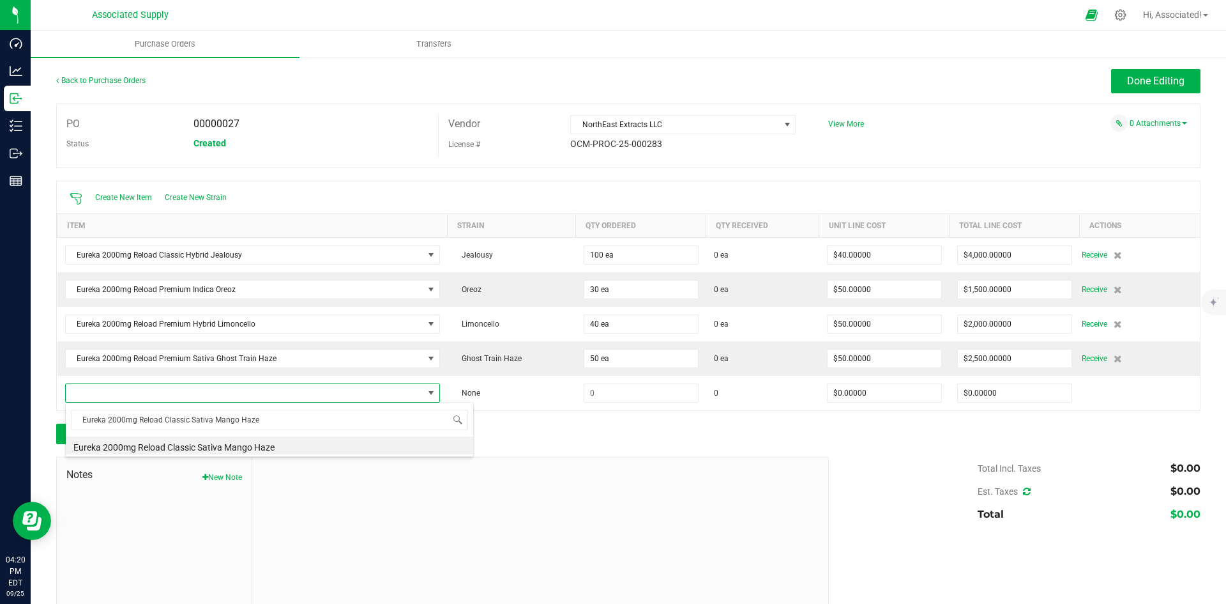
click at [229, 455] on div "Eureka 2000mg Reload Classic Sativa Mango Haze Eureka 2000mg Reload Classic Sat…" at bounding box center [269, 429] width 409 height 55
click at [231, 450] on li "Eureka 2000mg Reload Classic Sativa Mango Haze" at bounding box center [270, 445] width 408 height 18
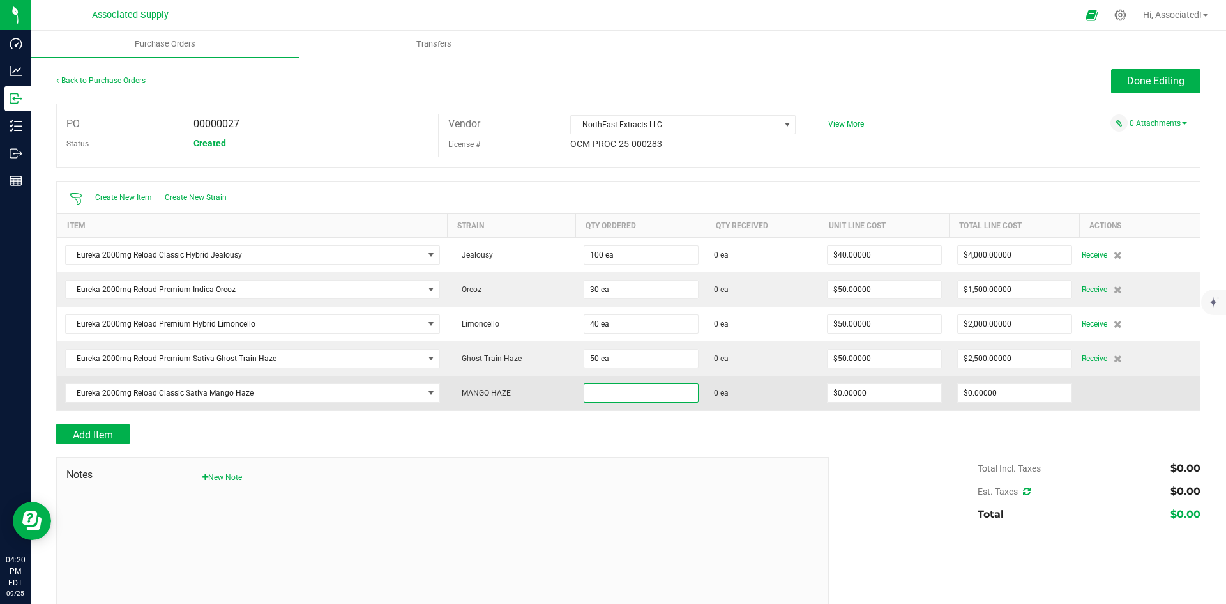
click at [613, 391] on input at bounding box center [641, 393] width 114 height 18
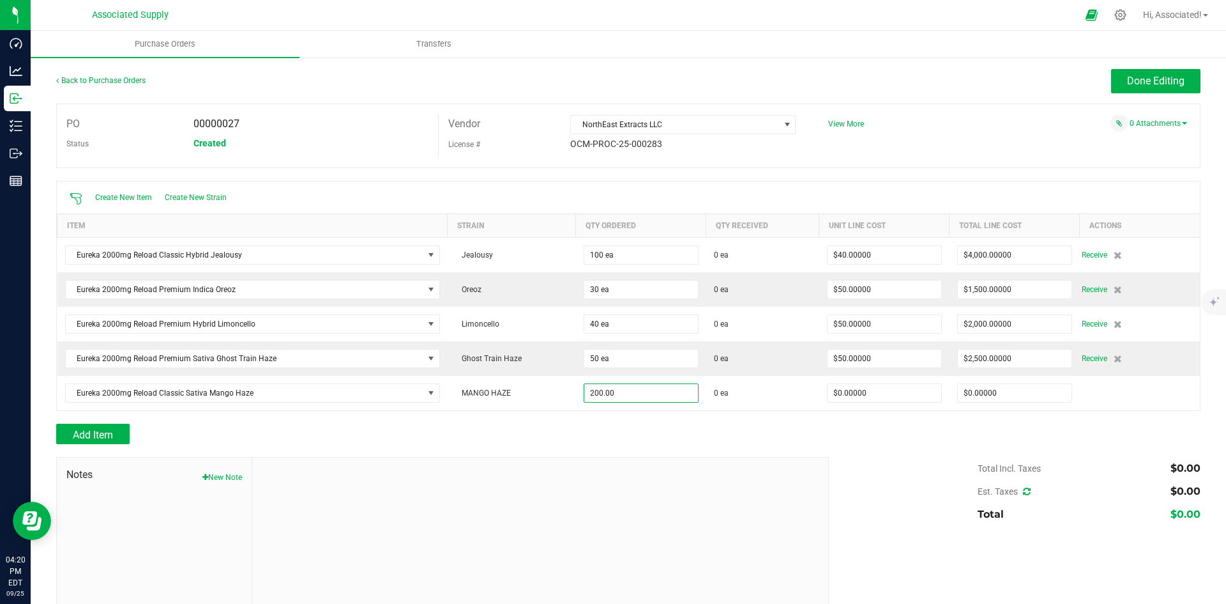
type input "200 ea"
click at [634, 439] on div "Add Item" at bounding box center [437, 434] width 763 height 20
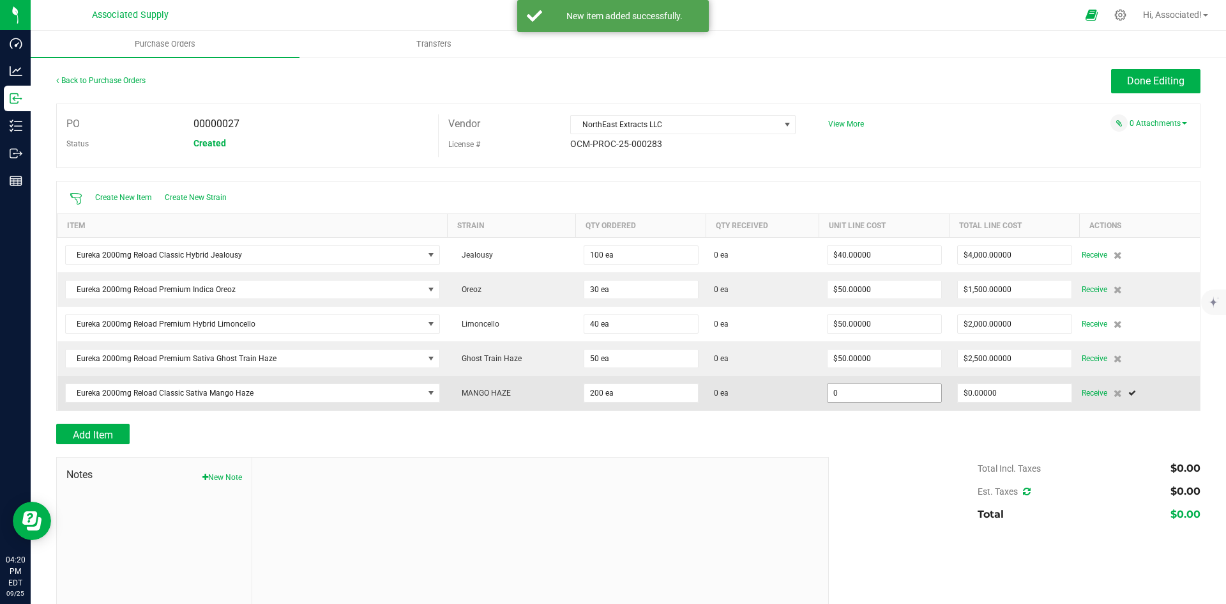
click at [873, 390] on input "0" at bounding box center [885, 393] width 114 height 18
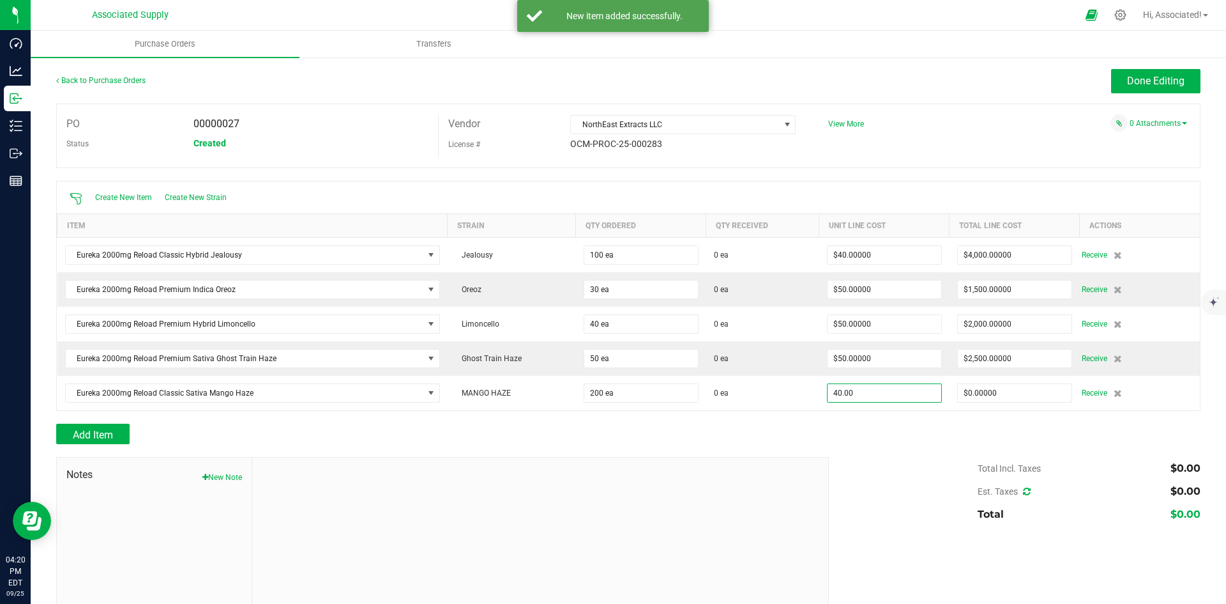
type input "$40.00000"
click at [868, 453] on div at bounding box center [628, 450] width 1145 height 13
type input "200"
type input "$8,000.00000"
click at [97, 436] on span "Add Item" at bounding box center [93, 435] width 40 height 12
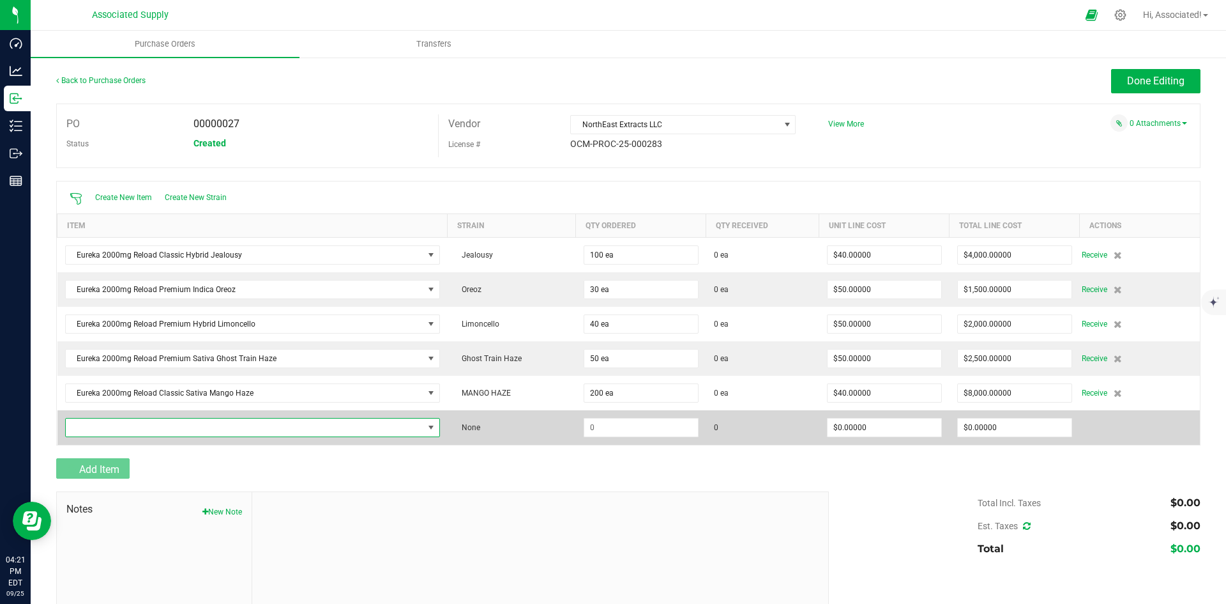
click at [140, 421] on span "NO DATA FOUND" at bounding box center [245, 427] width 358 height 18
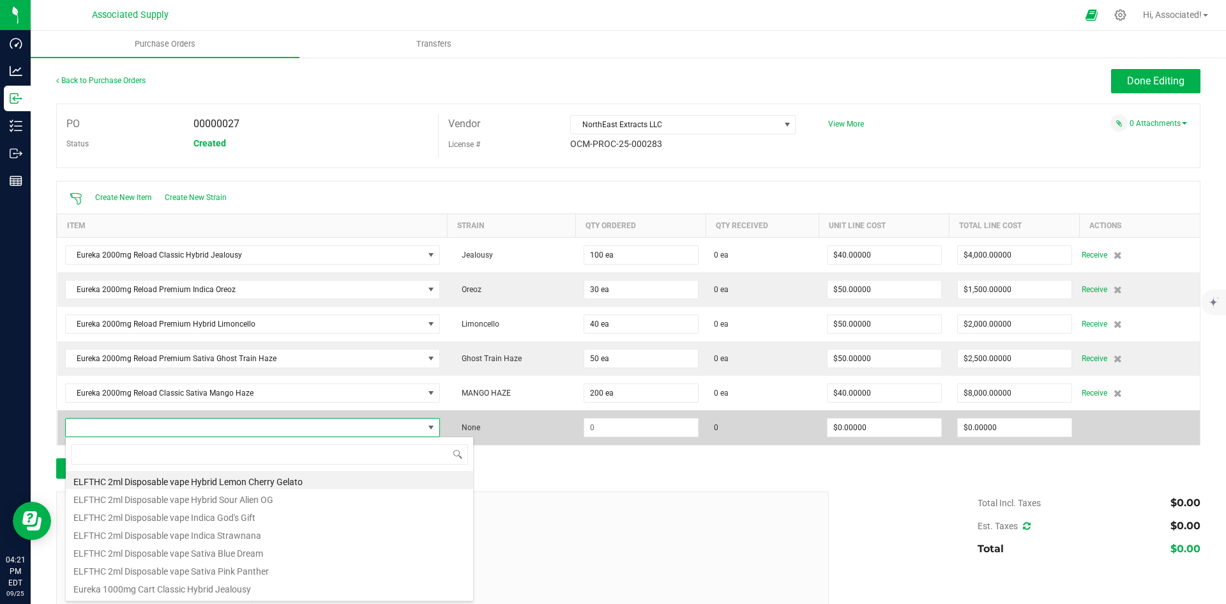
type input "Eureka 2000mg Reload Classic Sativa Triple Diesel"
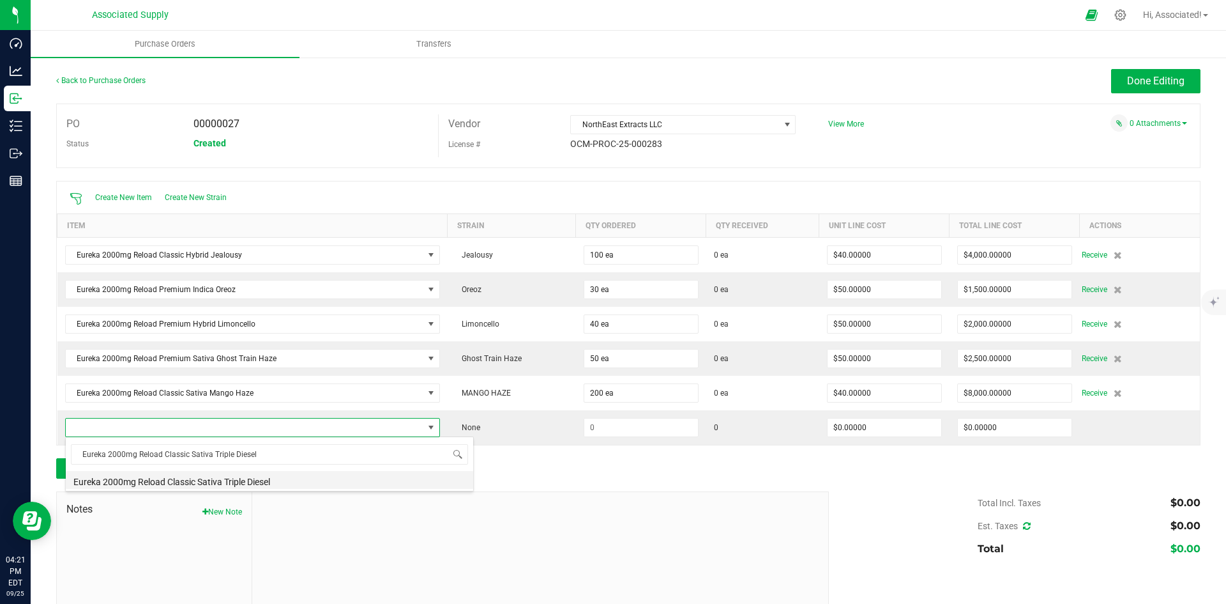
click at [253, 480] on li "Eureka 2000mg Reload Classic Sativa Triple Diesel" at bounding box center [270, 480] width 408 height 18
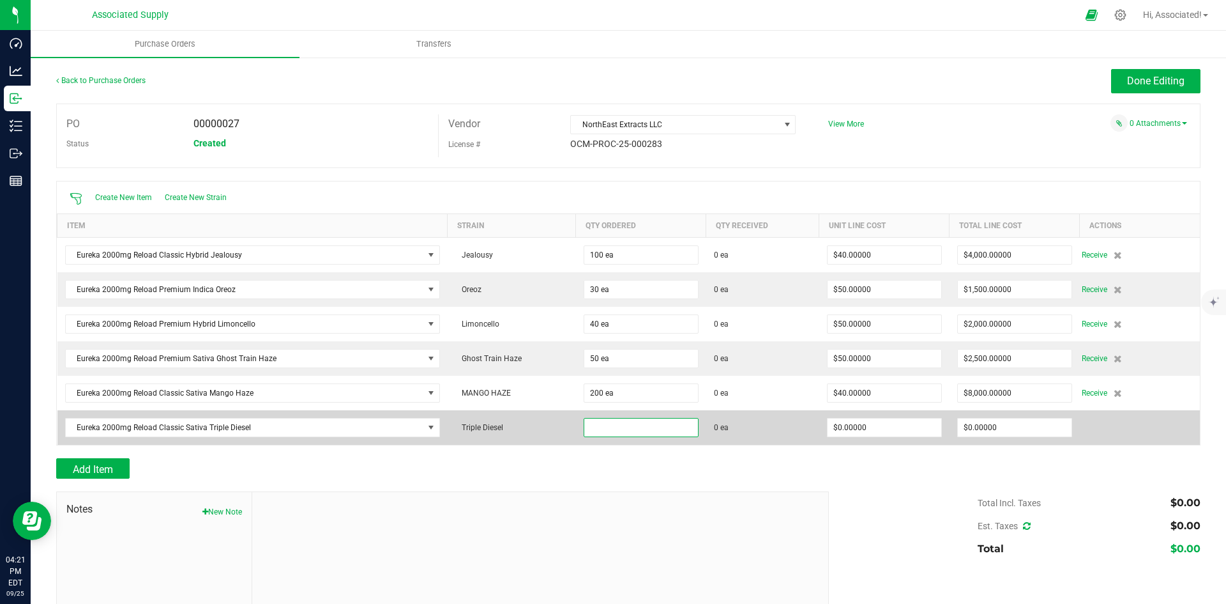
click at [653, 427] on input at bounding box center [641, 427] width 114 height 18
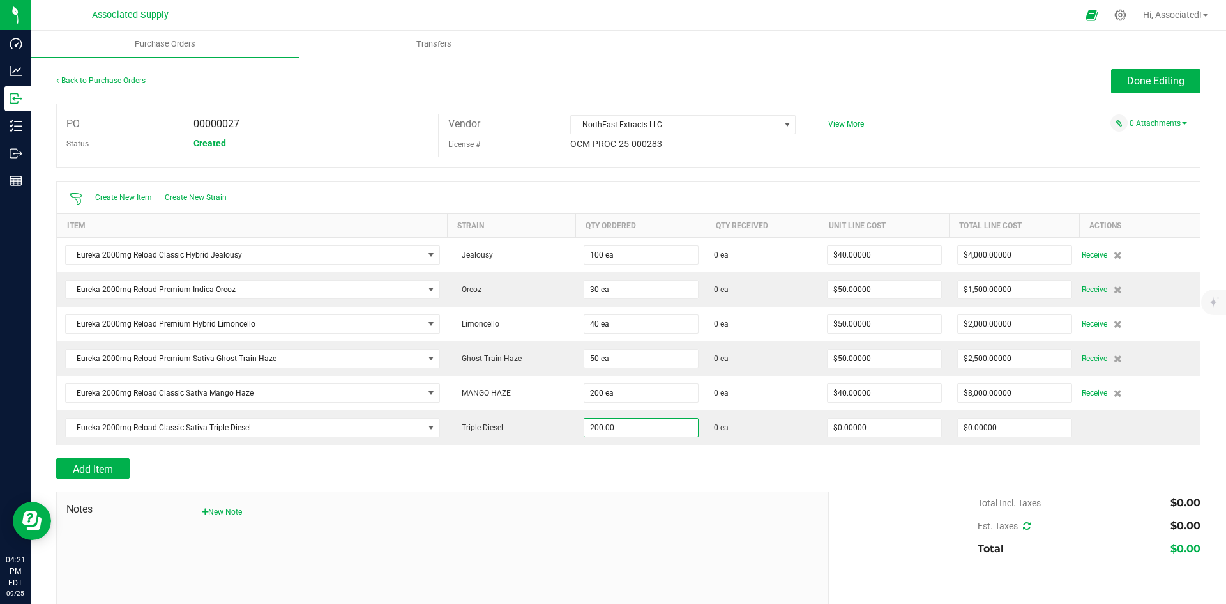
type input "200 ea"
click at [691, 466] on div "Add Item" at bounding box center [437, 468] width 763 height 20
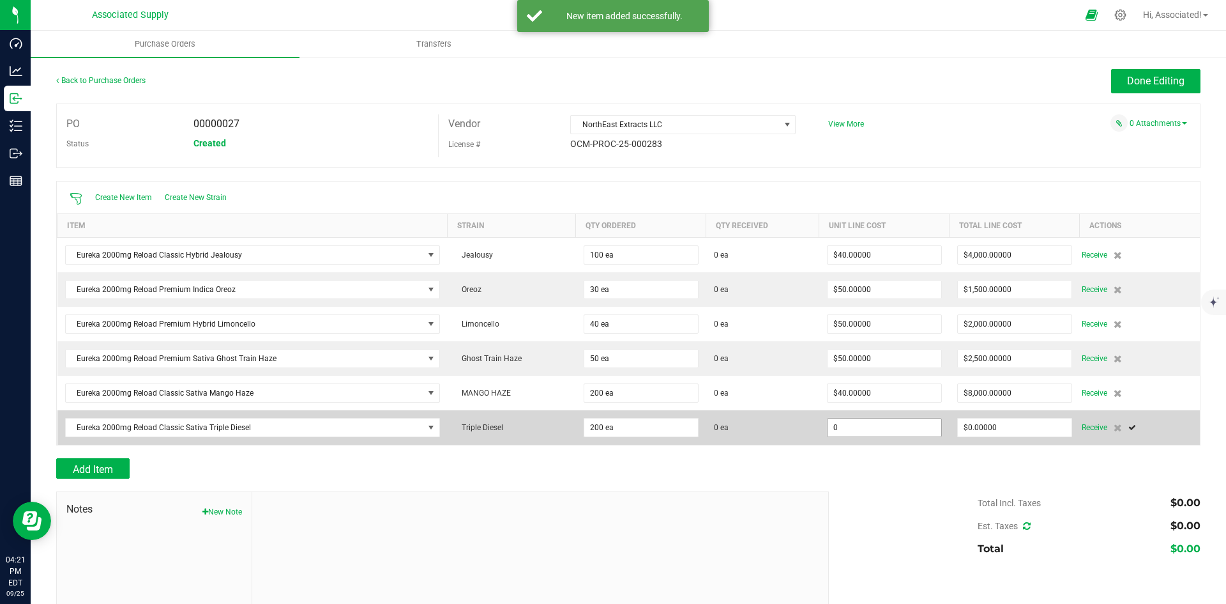
click at [892, 431] on input "0" at bounding box center [885, 427] width 114 height 18
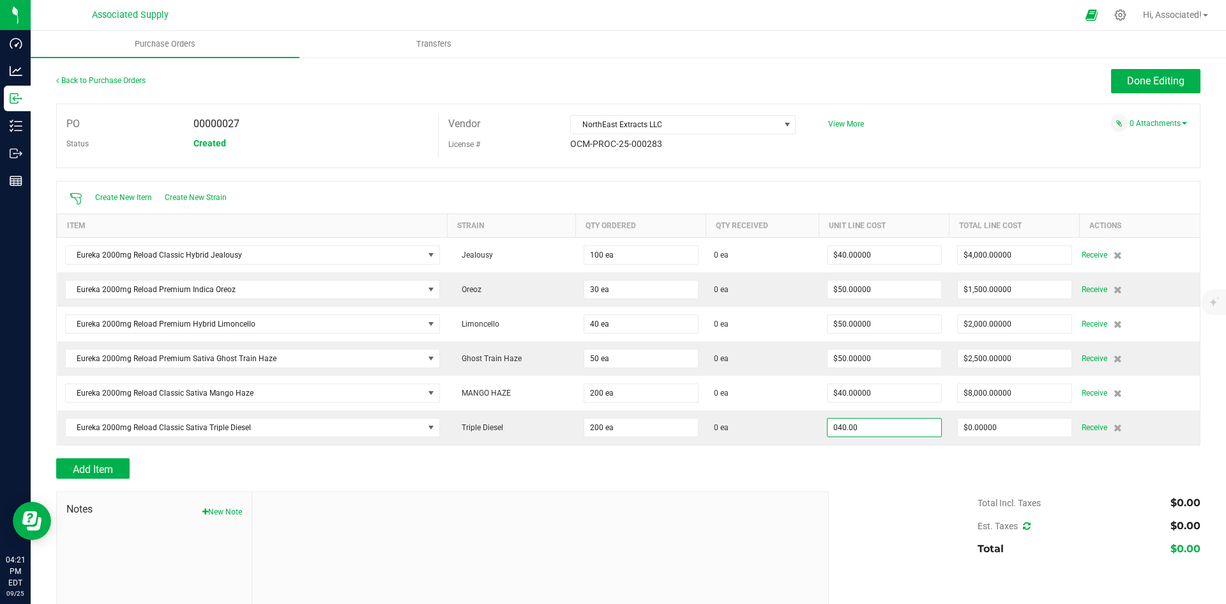
type input "$40.00000"
click at [877, 454] on div at bounding box center [628, 451] width 1145 height 13
type input "200"
type input "$8,000.00000"
click at [99, 470] on span "Add Item" at bounding box center [93, 469] width 40 height 12
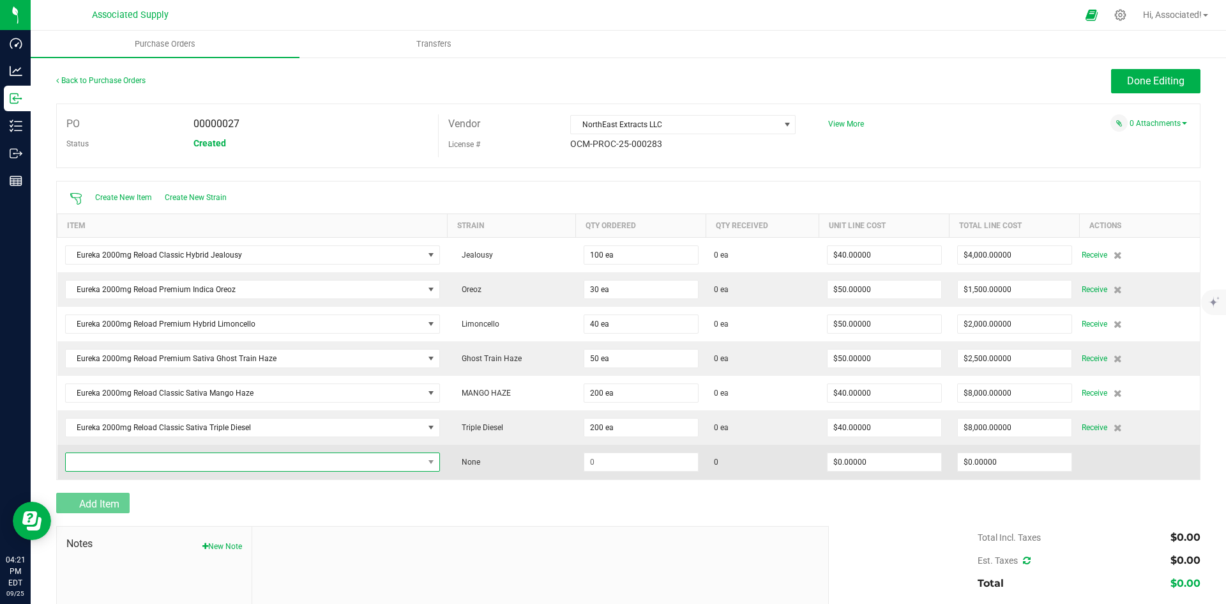
click at [109, 461] on span "NO DATA FOUND" at bounding box center [245, 462] width 358 height 18
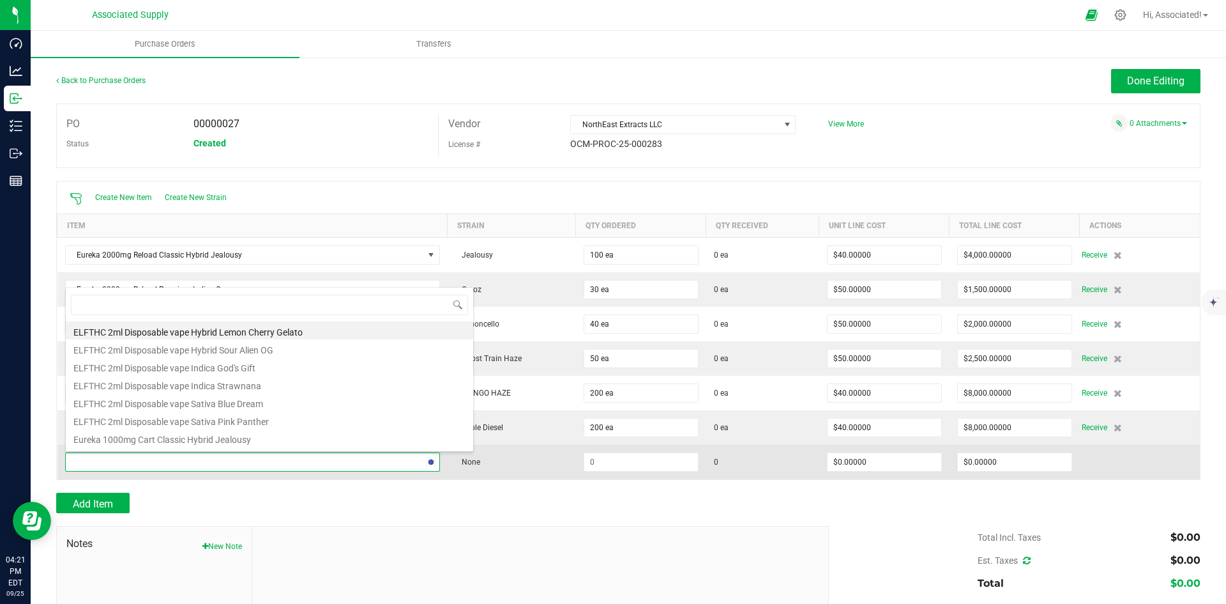
type input "Eureka 2000mg Reload Classic Indica Blackberry Kush"
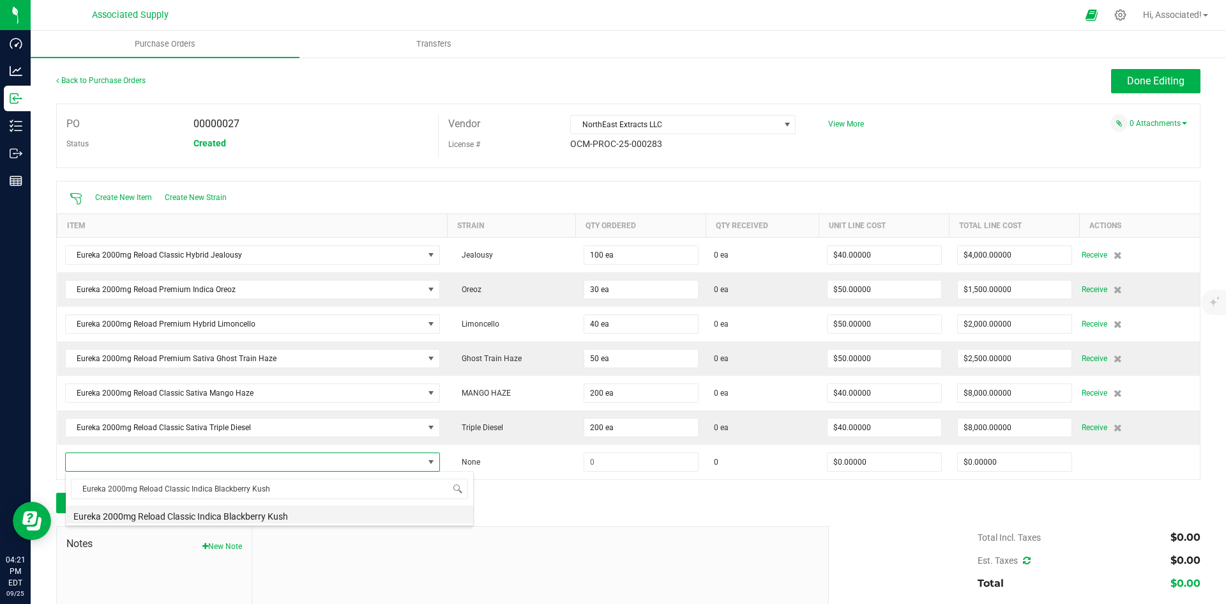
click at [309, 520] on li "Eureka 2000mg Reload Classic Indica Blackberry Kush" at bounding box center [270, 514] width 408 height 18
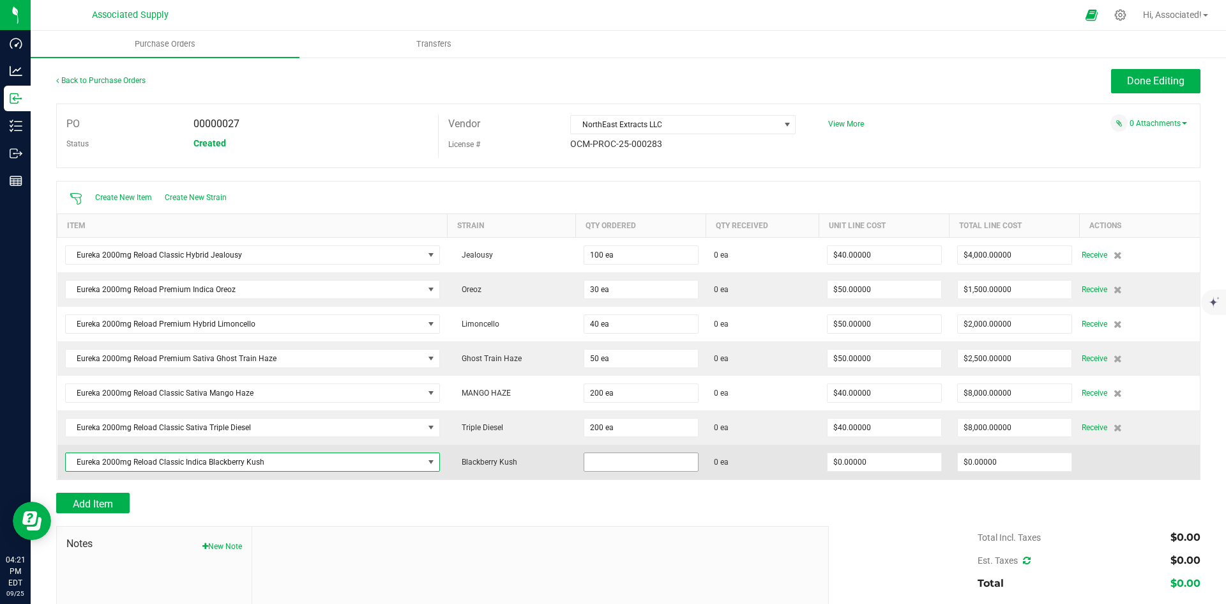
click at [632, 464] on input at bounding box center [641, 462] width 114 height 18
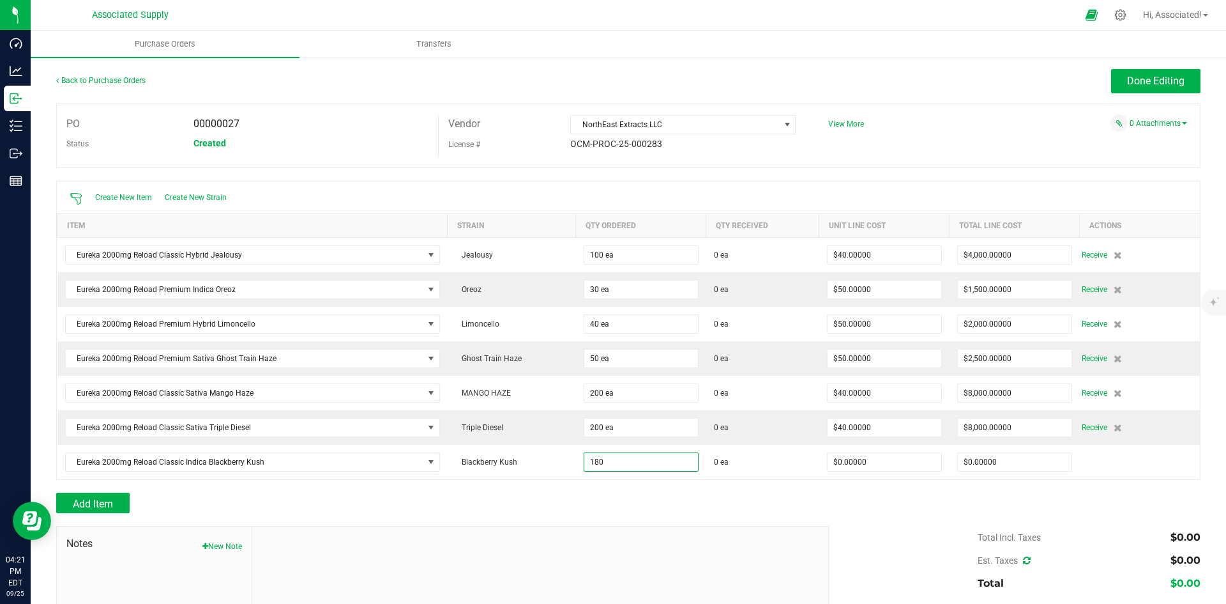
type input "180 ea"
click at [880, 516] on div at bounding box center [628, 519] width 1145 height 13
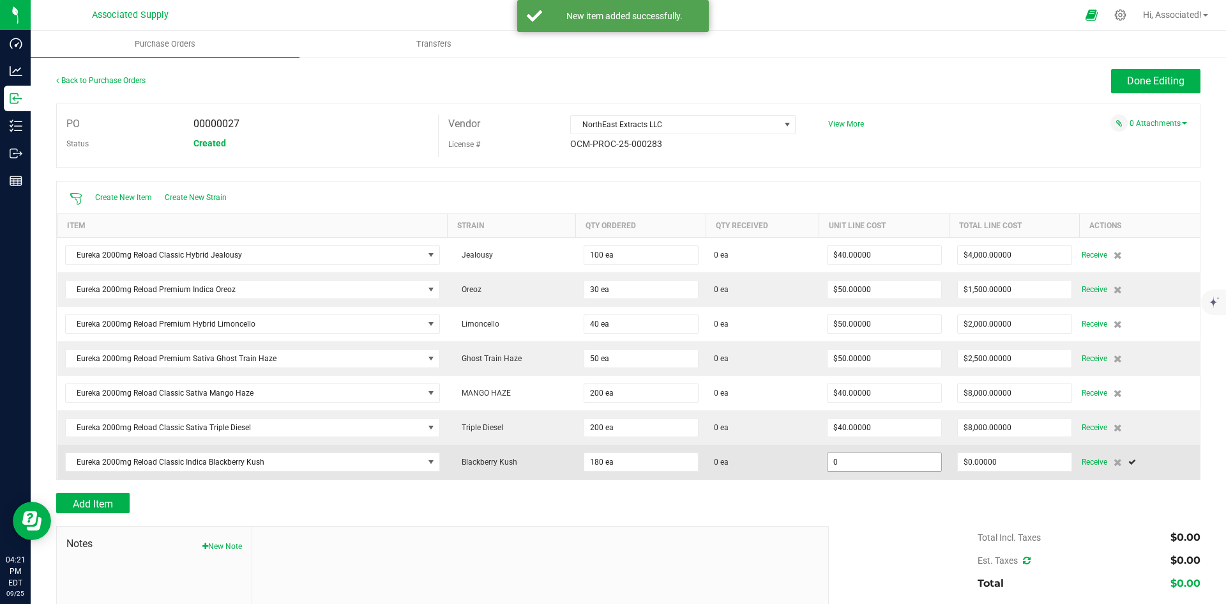
click at [866, 462] on input "0" at bounding box center [885, 462] width 114 height 18
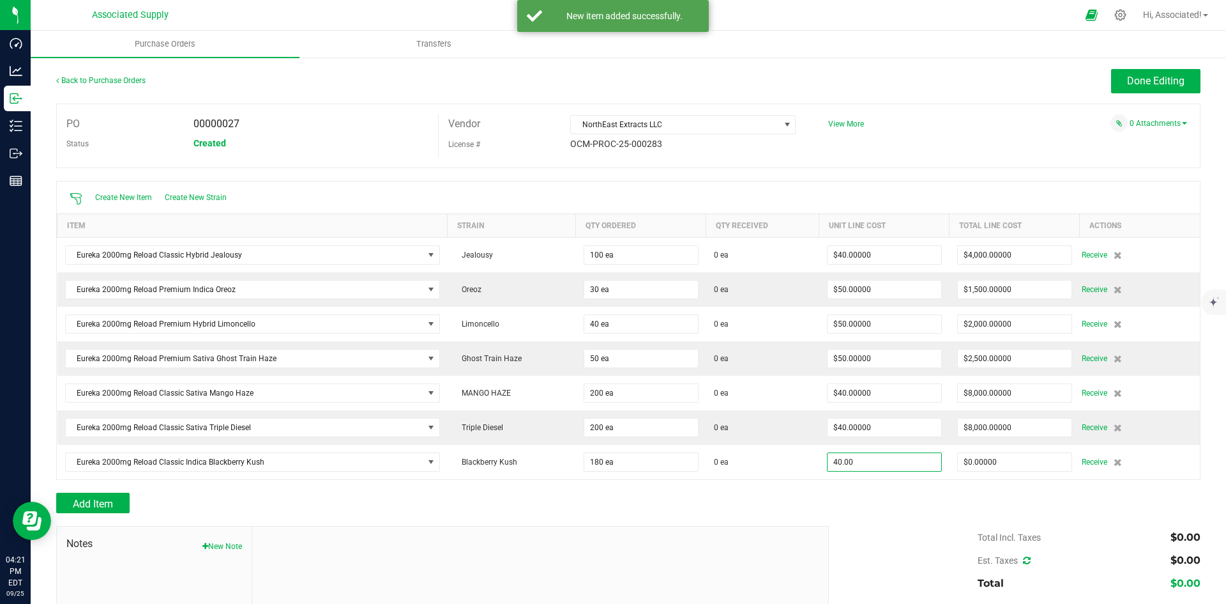
type input "$40.00000"
click at [907, 584] on div "Total Incl. Taxes $0.00 Est. Taxes $0.00 Total $0.00" at bounding box center [1010, 560] width 381 height 69
type input "180"
type input "$7,200.00000"
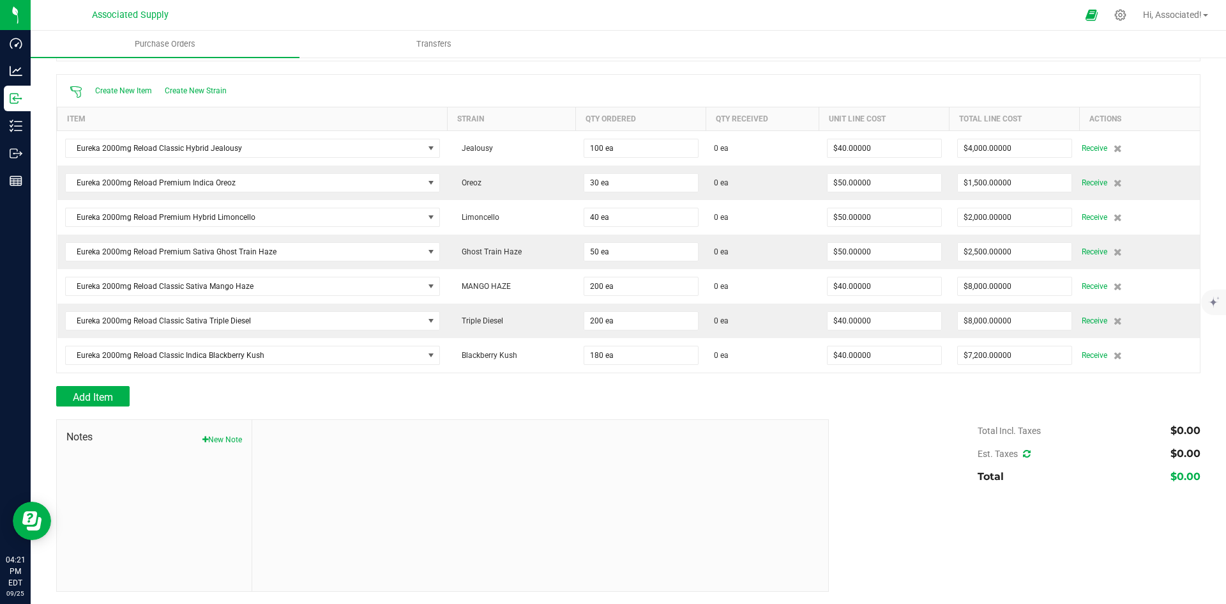
scroll to position [0, 0]
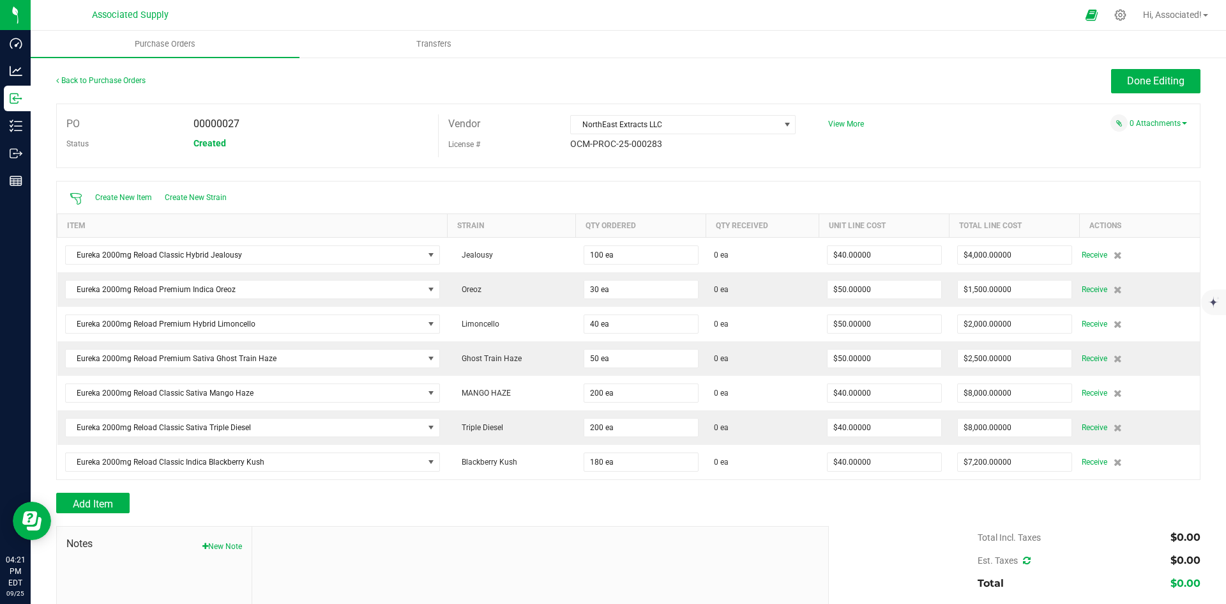
click at [910, 534] on div "Total Incl. Taxes $0.00 Est. Taxes $0.00 Total $0.00" at bounding box center [1010, 560] width 381 height 69
click at [1129, 80] on span "Done Editing" at bounding box center [1155, 81] width 57 height 12
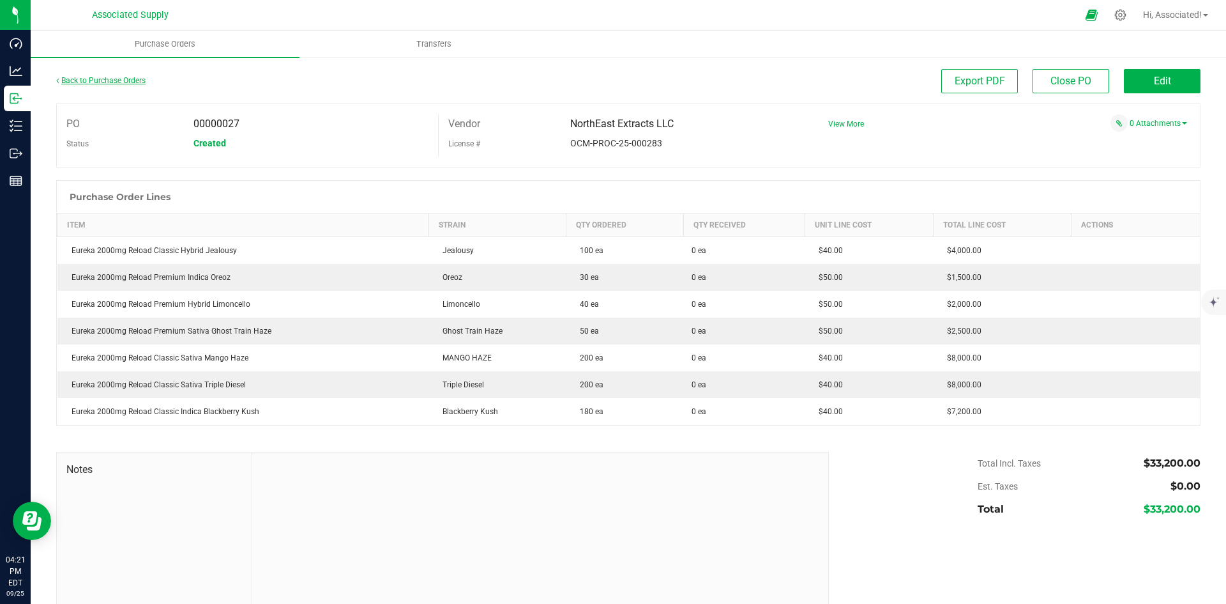
click at [77, 80] on link "Back to Purchase Orders" at bounding box center [100, 80] width 89 height 9
